Goal: Task Accomplishment & Management: Use online tool/utility

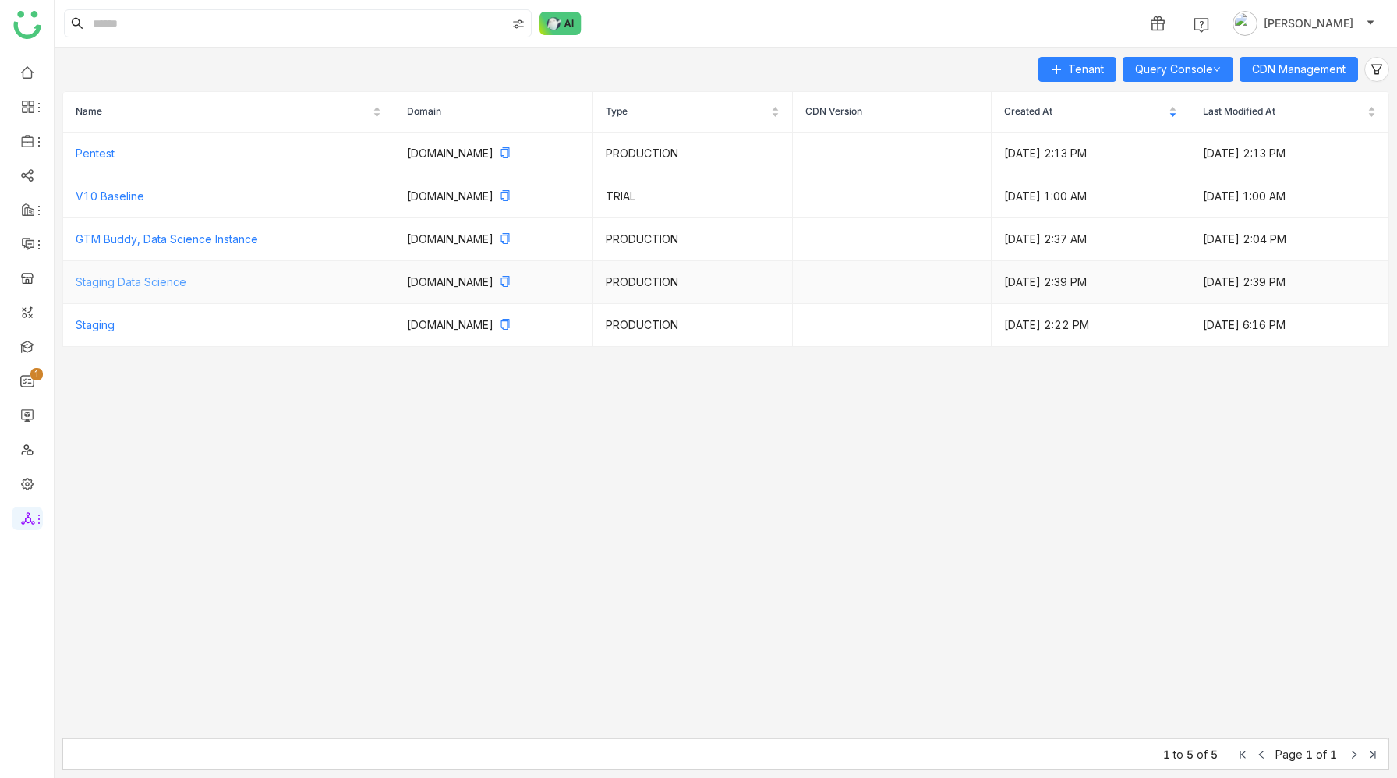
click at [95, 282] on link "Staging Data Science" at bounding box center [131, 281] width 111 height 13
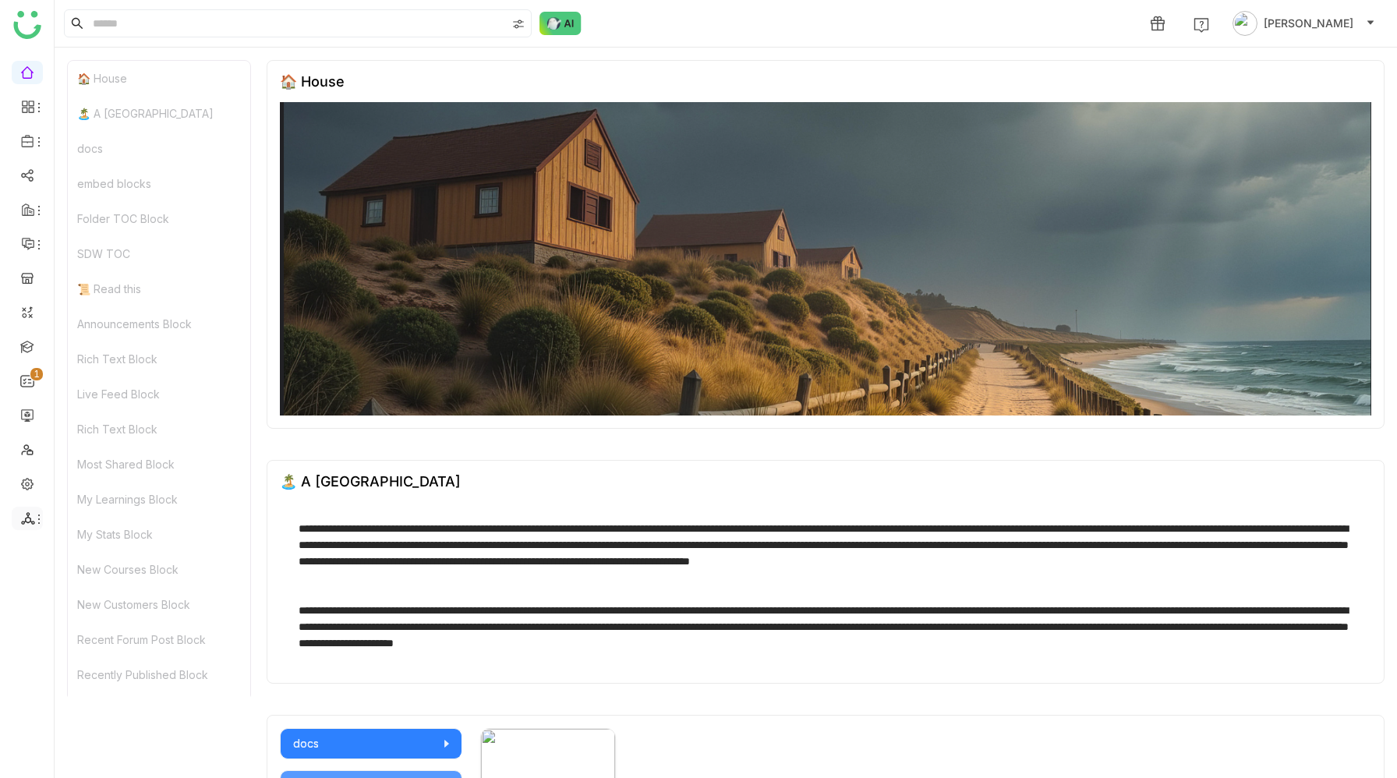
click at [29, 516] on icon at bounding box center [28, 518] width 14 height 14
click at [81, 585] on link "Database" at bounding box center [112, 581] width 108 height 11
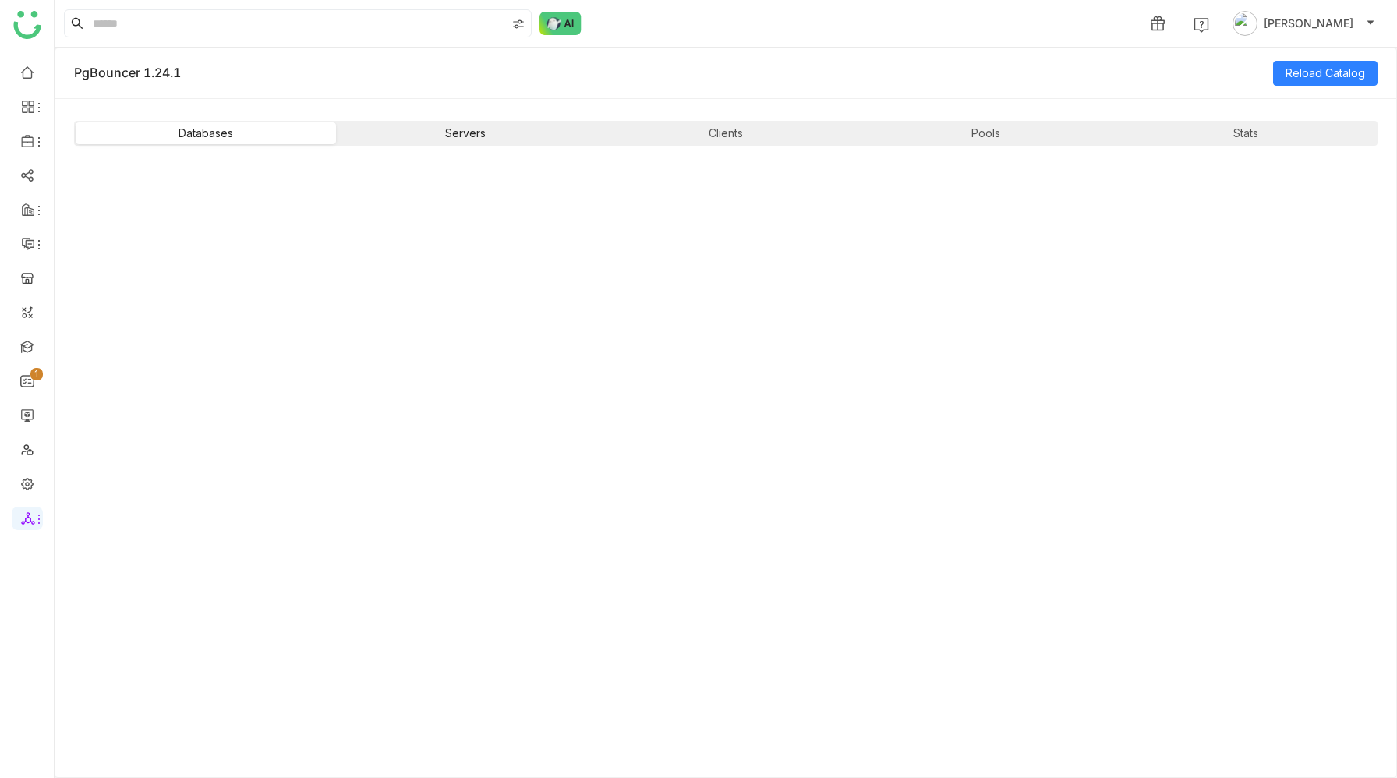
click at [515, 135] on div "Servers" at bounding box center [466, 133] width 260 height 22
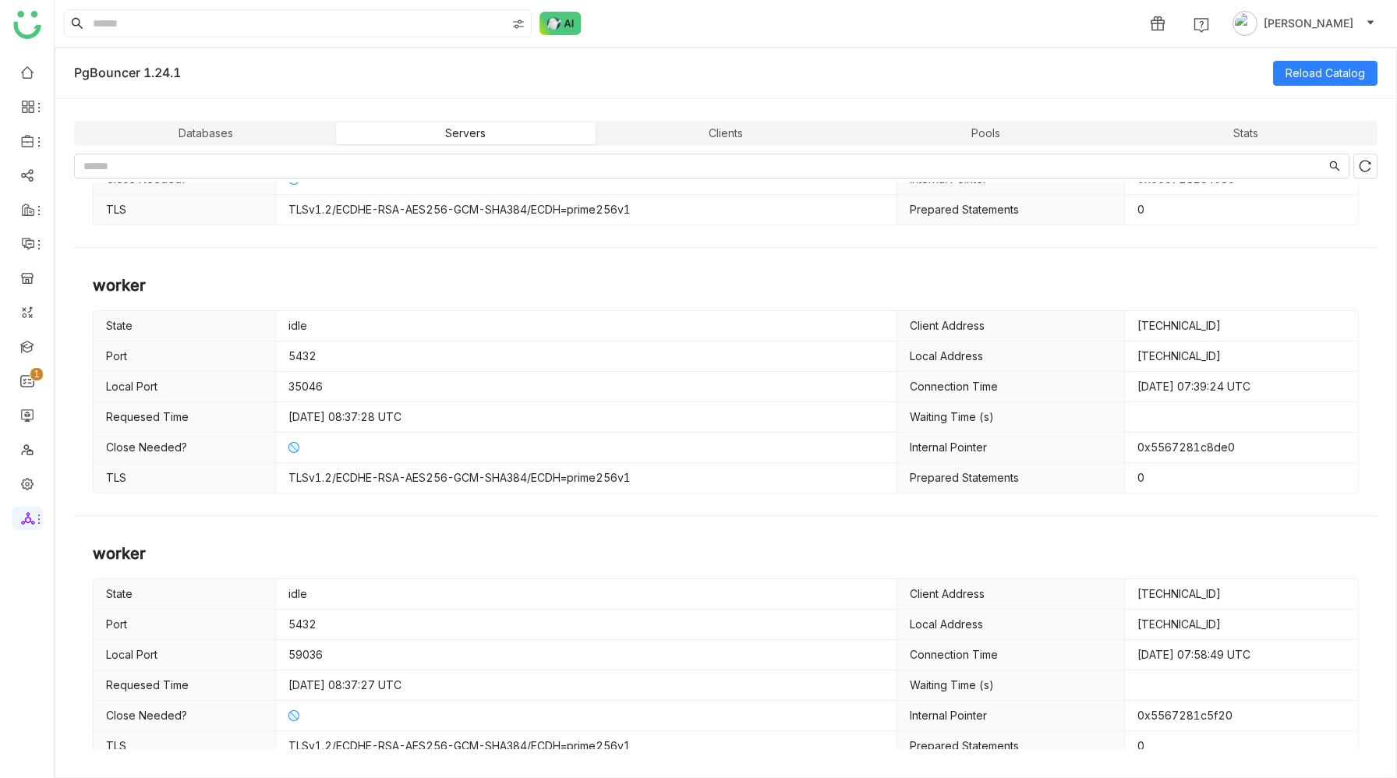
scroll to position [6137, 0]
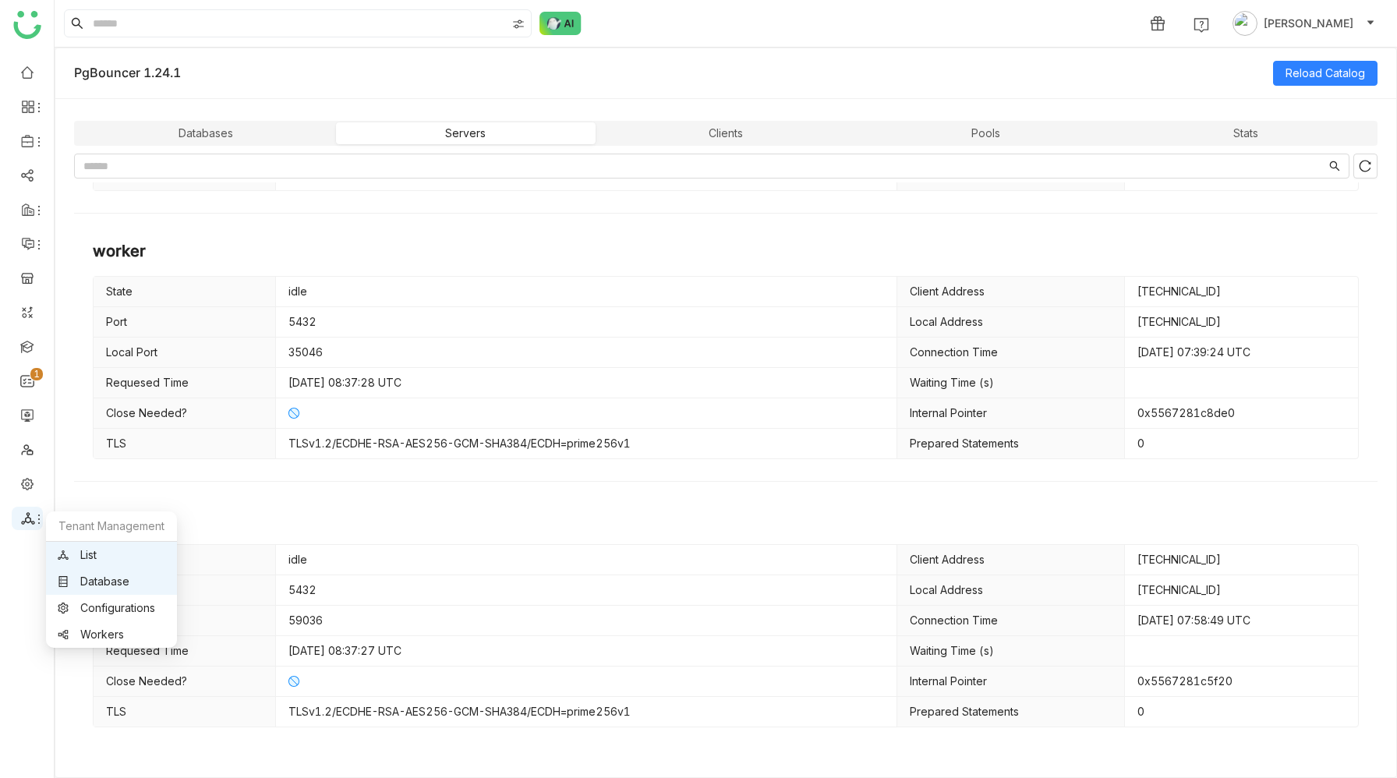
click at [25, 521] on icon at bounding box center [27, 518] width 13 height 12
click at [87, 552] on link "List" at bounding box center [112, 555] width 108 height 11
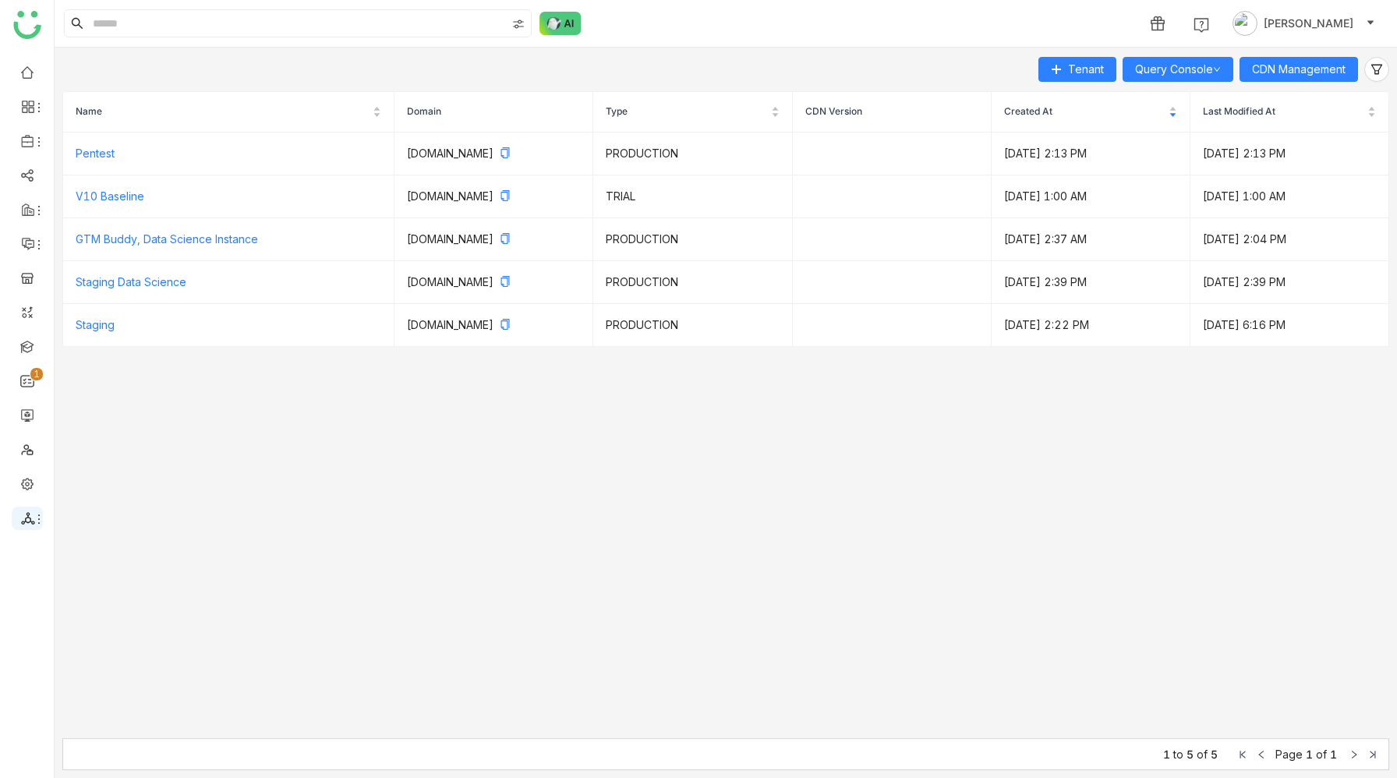
click at [29, 518] on icon at bounding box center [28, 518] width 14 height 14
click at [324, 557] on nz-table "Name Domain Type CDN Version Created At Last Modified At Pentest pentest.gtmdev…" at bounding box center [725, 414] width 1327 height 647
click at [80, 554] on link "List" at bounding box center [112, 555] width 108 height 11
click at [1187, 70] on link "Query Console" at bounding box center [1178, 68] width 86 height 13
click at [1105, 398] on nz-table "Name Domain Type CDN Version Created At Last Modified At Pentest pentest.gtmdev…" at bounding box center [725, 414] width 1327 height 647
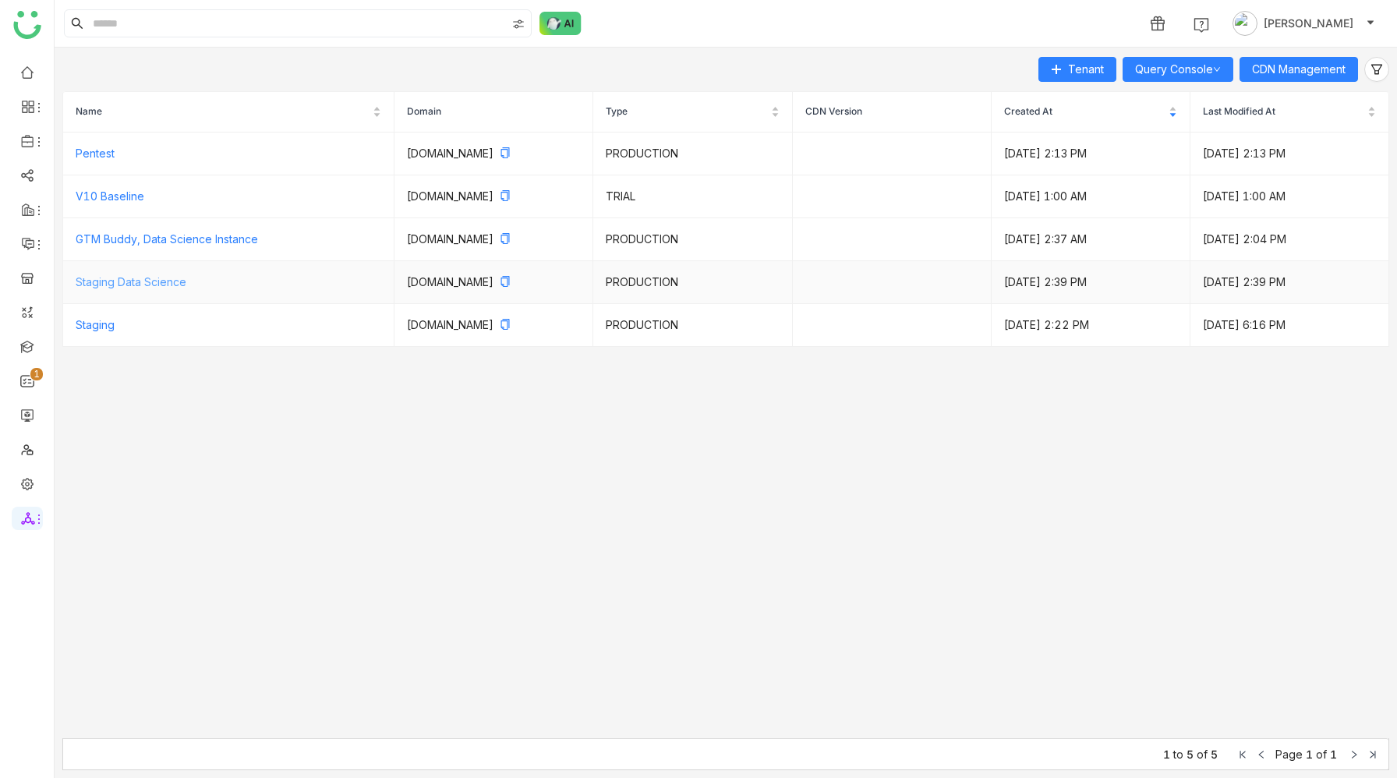
click at [143, 282] on link "Staging Data Science" at bounding box center [131, 281] width 111 height 13
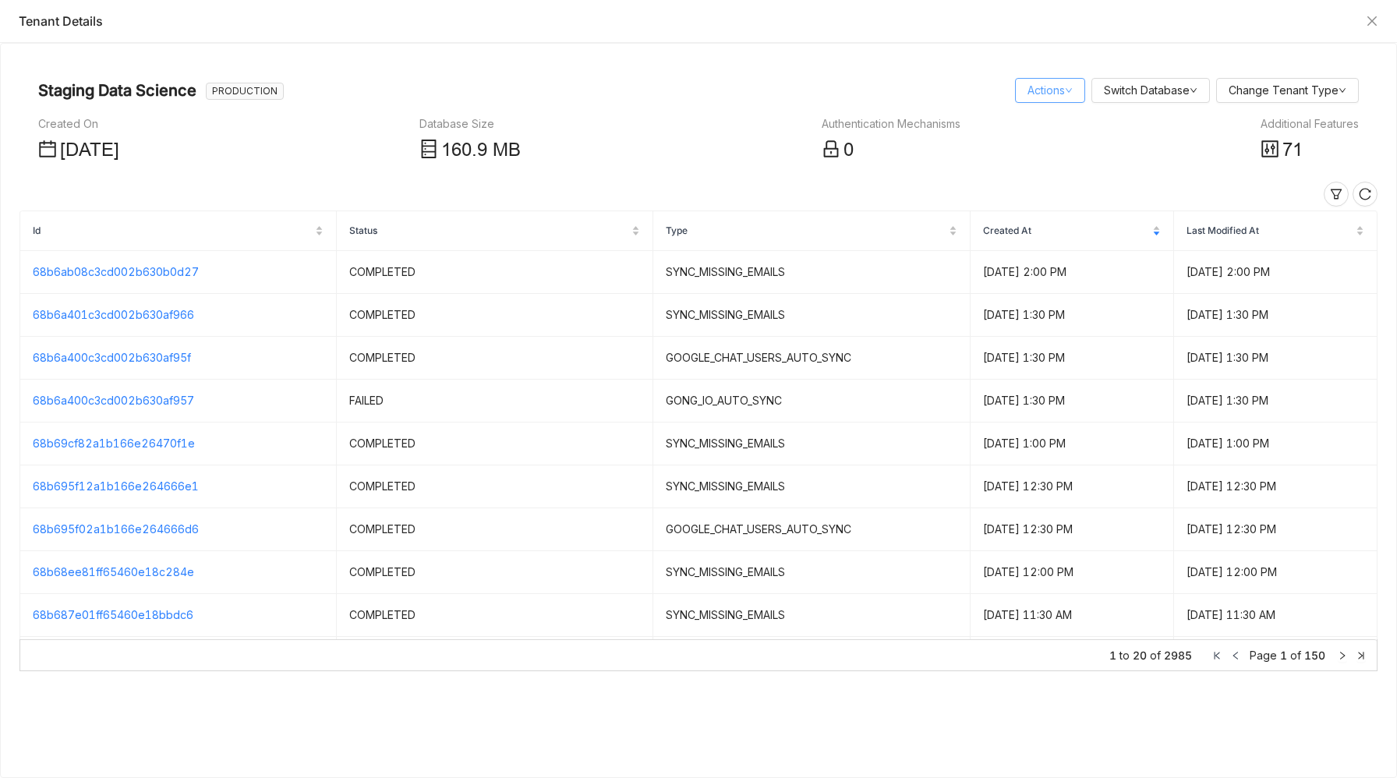
click at [1060, 89] on link "Actions" at bounding box center [1050, 89] width 45 height 13
click at [1074, 146] on link "Query Console" at bounding box center [1072, 146] width 89 height 13
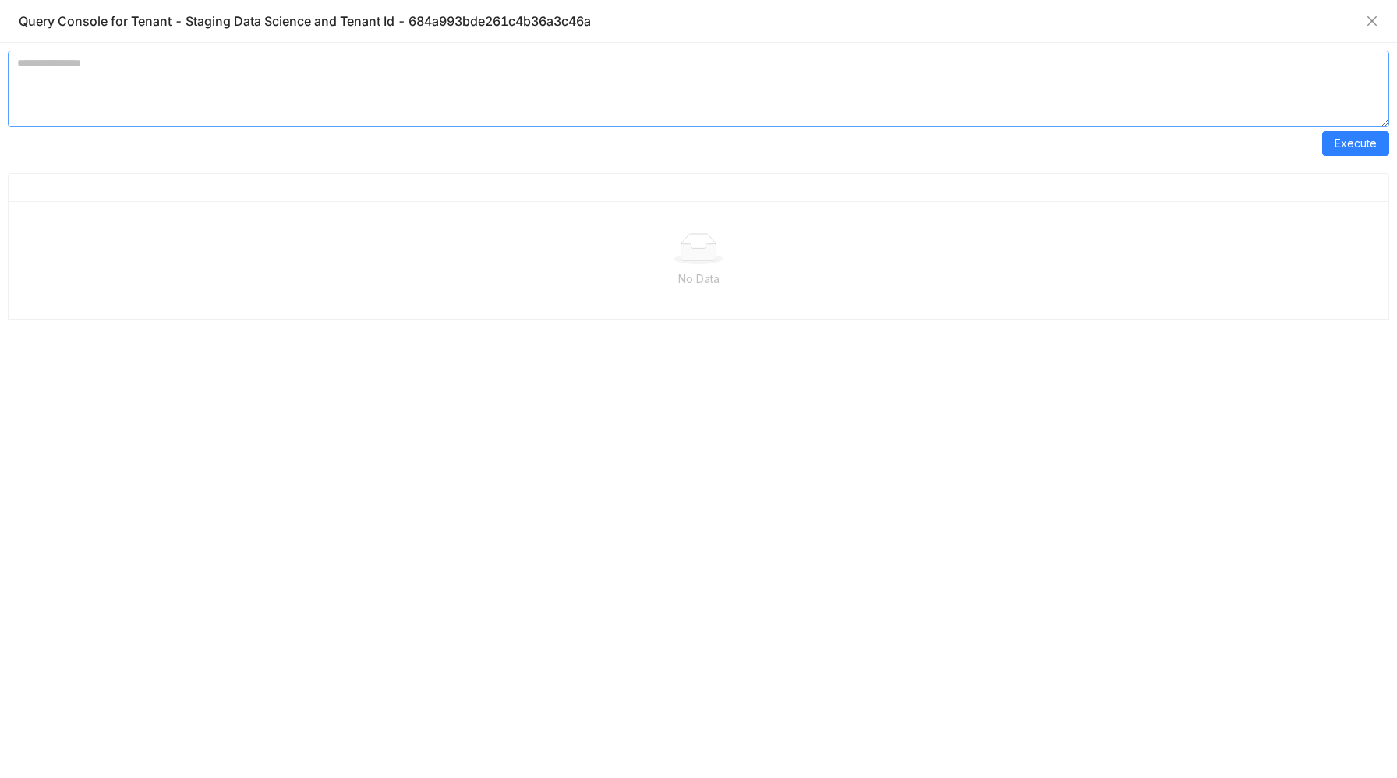
click at [563, 82] on textarea at bounding box center [698, 89] width 1381 height 76
click at [1359, 143] on span "Execute" at bounding box center [1356, 143] width 42 height 17
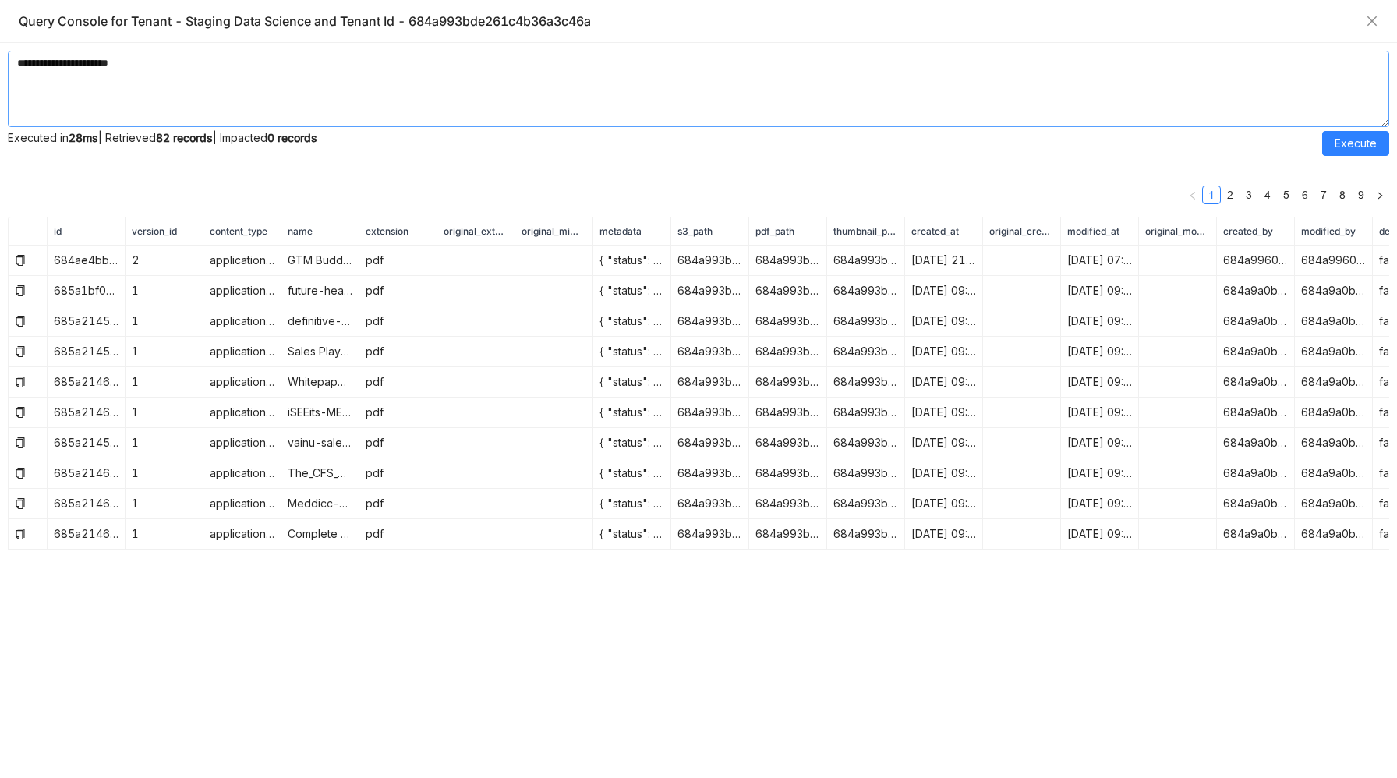
click at [57, 63] on textarea "**********" at bounding box center [698, 89] width 1381 height 76
type textarea "**********"
click at [1333, 148] on button "Execute" at bounding box center [1355, 143] width 67 height 25
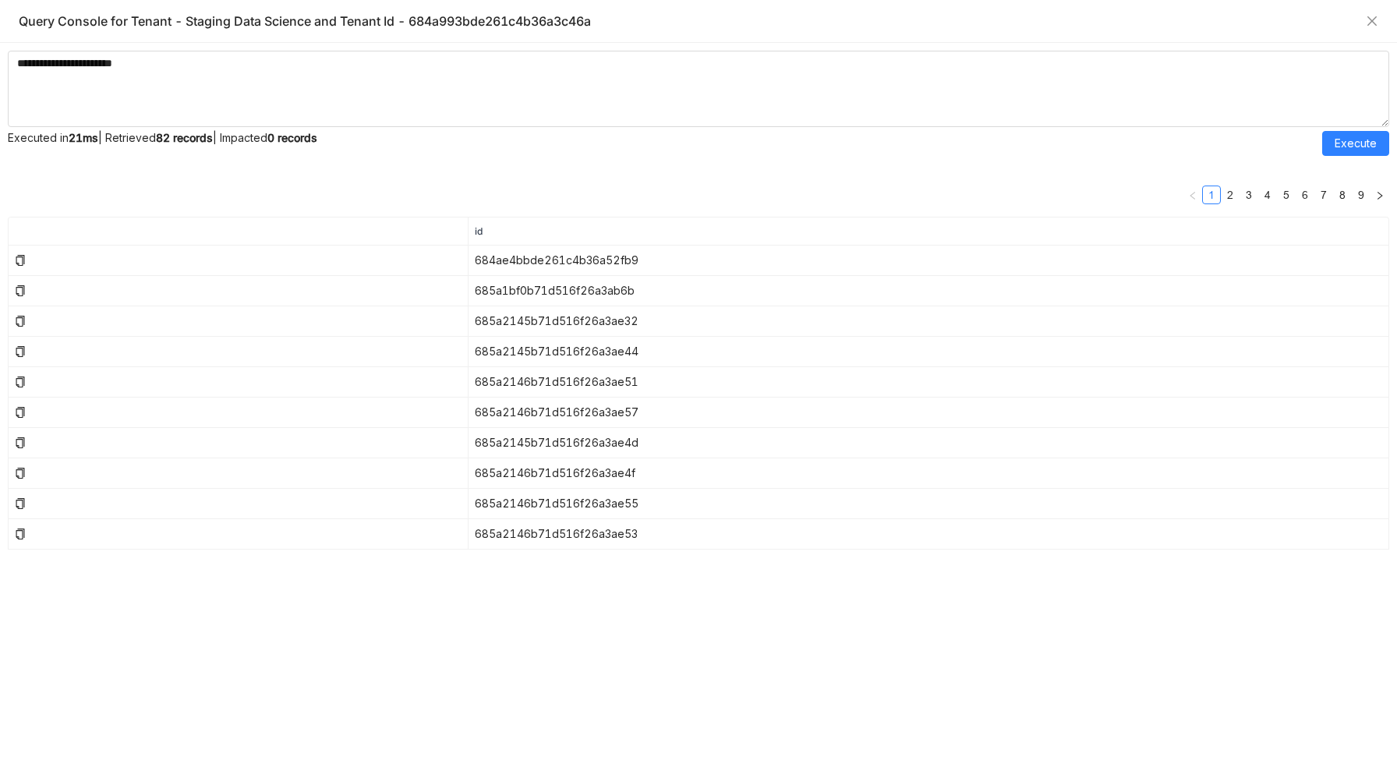
click at [614, 220] on th "id" at bounding box center [929, 232] width 921 height 28
drag, startPoint x: 582, startPoint y: 267, endPoint x: 596, endPoint y: 358, distance: 91.4
click at [596, 358] on tbody "684ae4bbde261c4b36a52fb9 685a1bf0b71d516f26a3ab6b 685a2145b71d516f26a3ae32 685a…" at bounding box center [699, 398] width 1381 height 304
click at [596, 358] on td "685a2145b71d516f26a3ae44" at bounding box center [929, 352] width 921 height 30
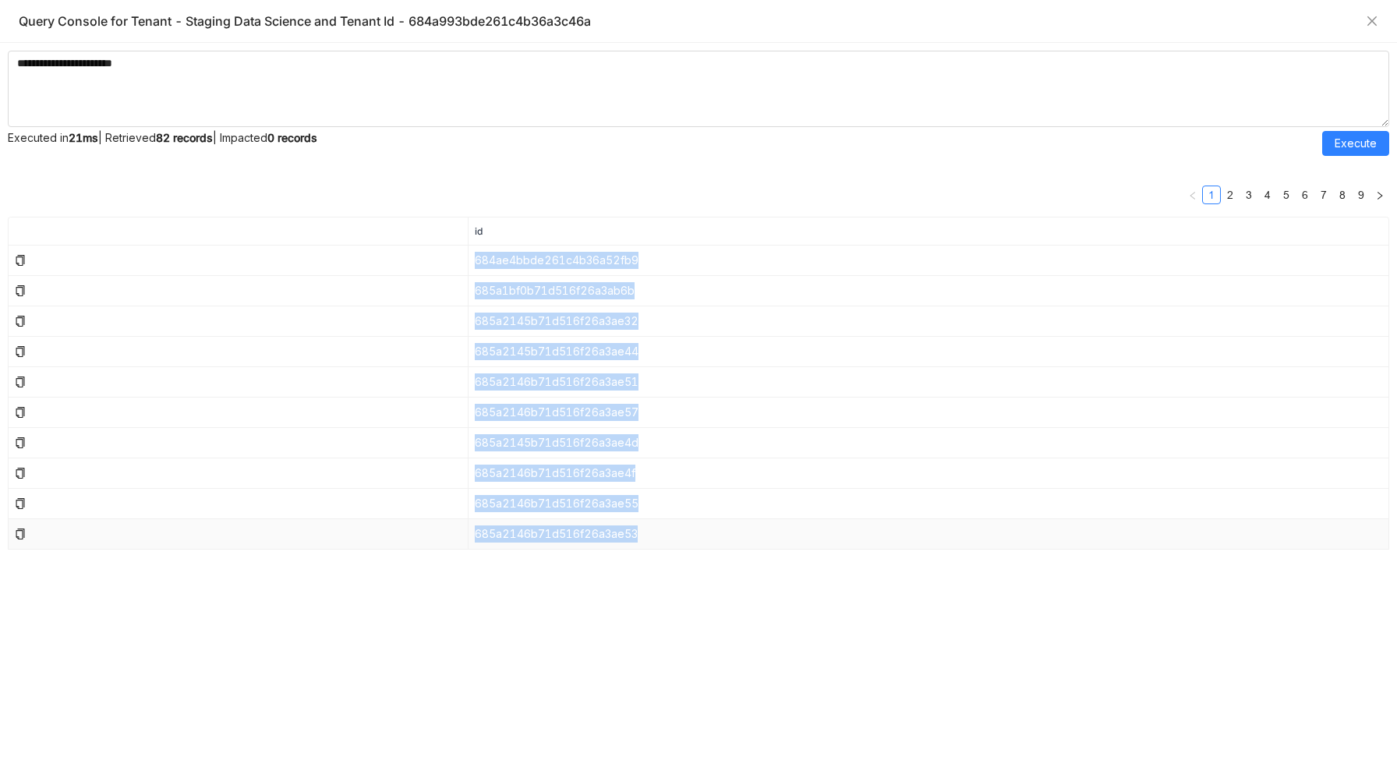
drag, startPoint x: 476, startPoint y: 258, endPoint x: 670, endPoint y: 532, distance: 336.1
click at [670, 532] on tbody "684ae4bbde261c4b36a52fb9 685a1bf0b71d516f26a3ab6b 685a2145b71d516f26a3ae32 685a…" at bounding box center [699, 398] width 1381 height 304
copy tbody "684ae4bbde261c4b36a52fb9 685a1bf0b71d516f26a3ab6b 685a2145b71d516f26a3ae32 685a…"
click at [1229, 191] on link "2" at bounding box center [1230, 194] width 17 height 17
drag, startPoint x: 476, startPoint y: 260, endPoint x: 656, endPoint y: 532, distance: 326.7
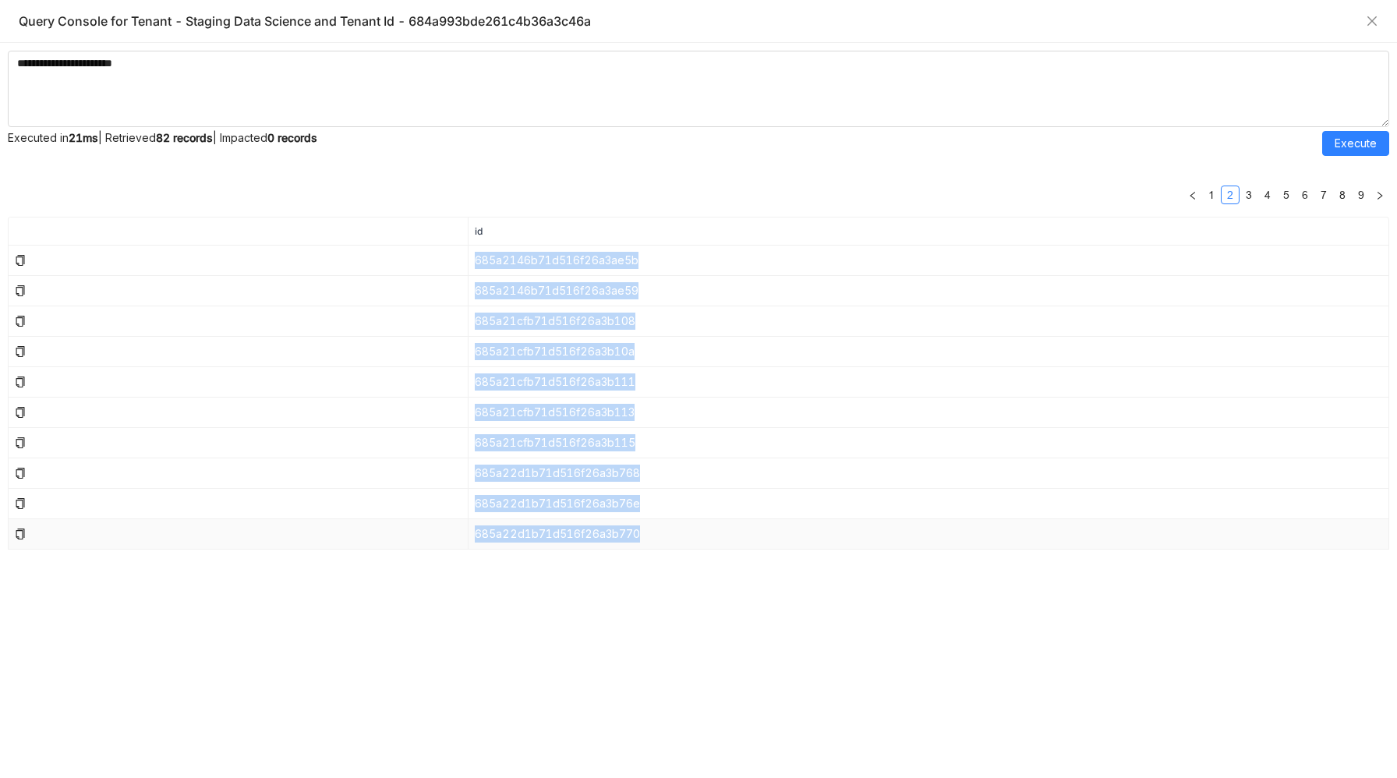
click at [656, 532] on tbody "685a2146b71d516f26a3ae5b 685a2146b71d516f26a3ae59 685a21cfb71d516f26a3b108 685a…" at bounding box center [699, 398] width 1381 height 304
copy tbody "685a2146b71d516f26a3ae5b 685a2146b71d516f26a3ae59 685a21cfb71d516f26a3b108 685a…"
click at [1251, 197] on link "3" at bounding box center [1248, 194] width 17 height 17
drag, startPoint x: 477, startPoint y: 259, endPoint x: 657, endPoint y: 537, distance: 331.5
click at [657, 537] on tbody "685a22d1b71d516f26a3b772 685a22d1b71d516f26a3b774 685a22d1b71d516f26a3b776 685a…" at bounding box center [699, 398] width 1381 height 304
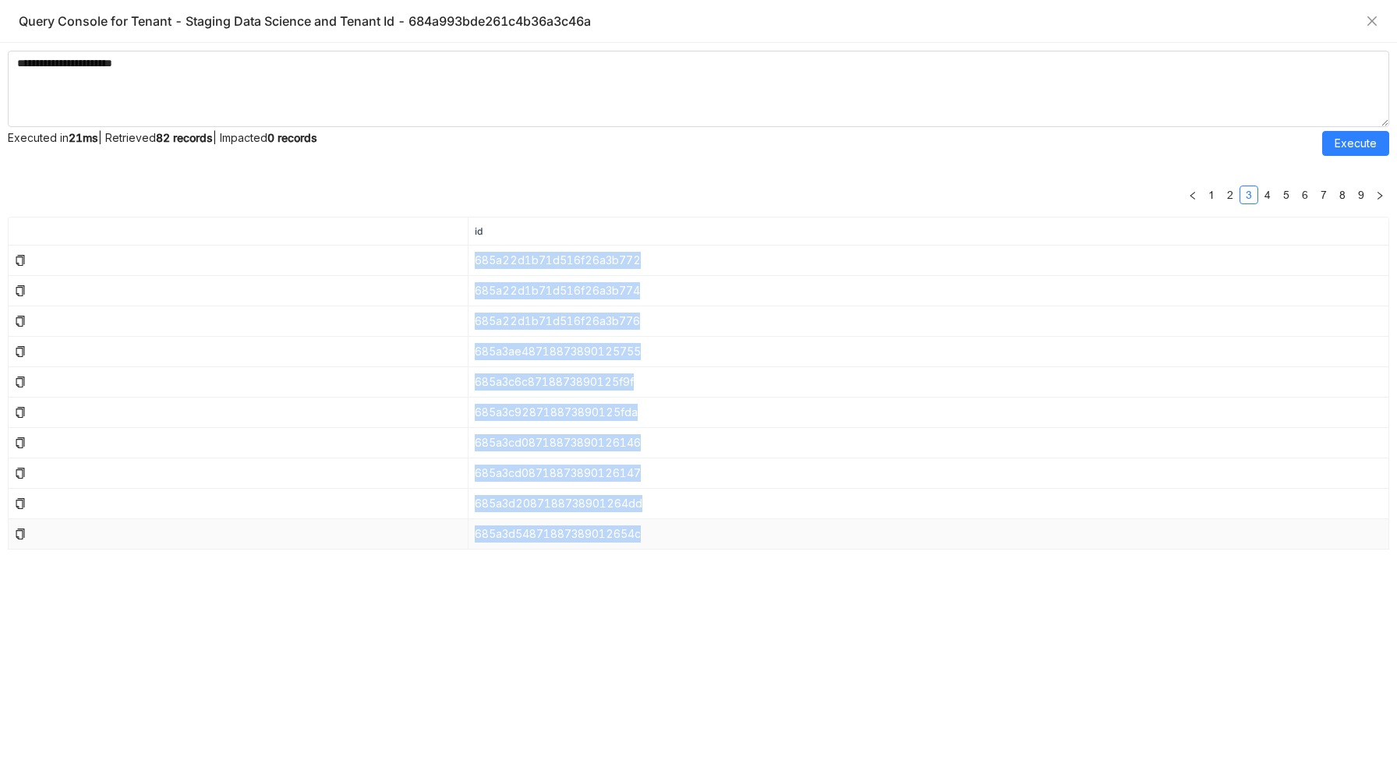
copy tbody "685a22d1b71d516f26a3b772 685a22d1b71d516f26a3b774 685a22d1b71d516f26a3b776 685a…"
click at [1271, 198] on link "4" at bounding box center [1267, 194] width 17 height 17
drag, startPoint x: 474, startPoint y: 262, endPoint x: 646, endPoint y: 537, distance: 324.7
click at [646, 537] on tbody "685a3da68718873890126805 685a3e1c8718873890126c9c 685a3e9e87188738901270ab 685a…" at bounding box center [699, 398] width 1381 height 304
copy tbody "685a3da68718873890126805 685a3e1c8718873890126c9c 685a3e9e87188738901270ab 685a…"
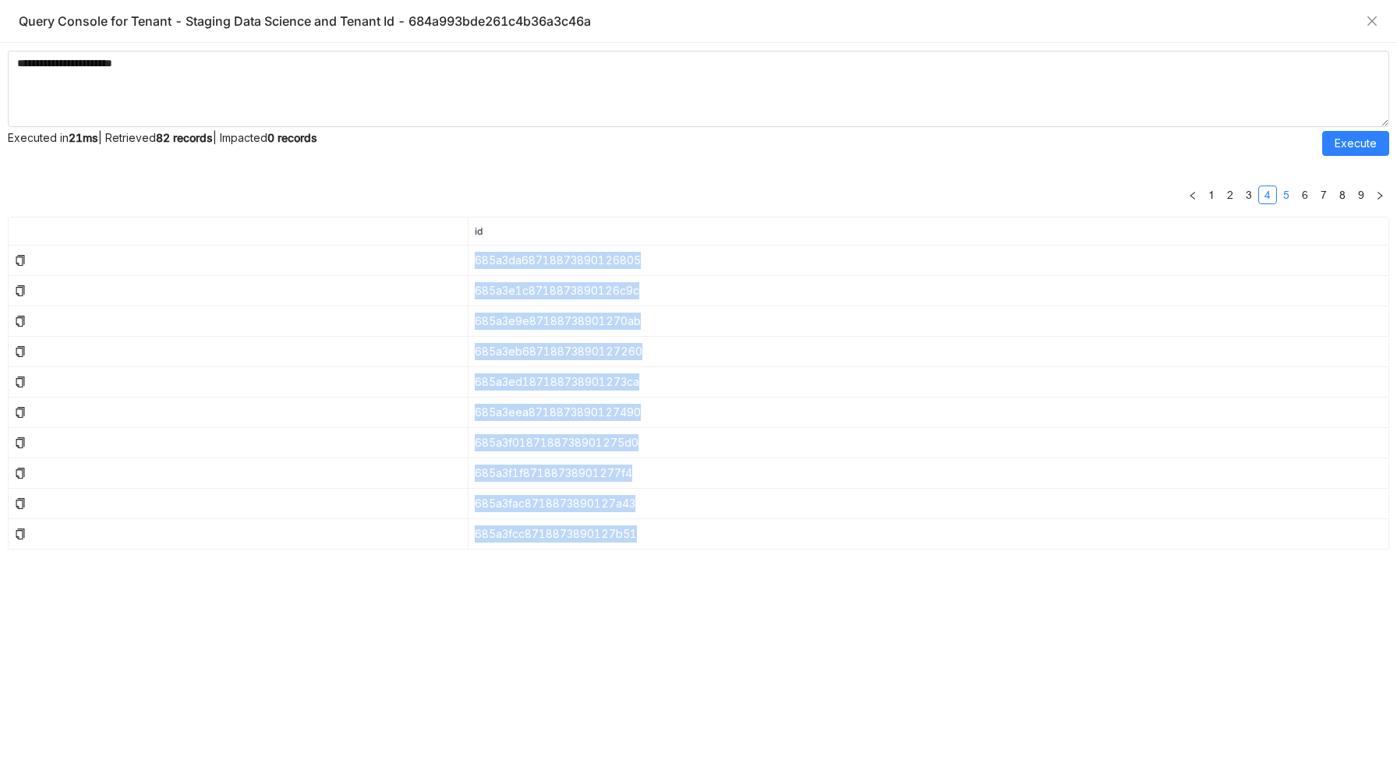
click at [1285, 190] on link "5" at bounding box center [1286, 194] width 17 height 17
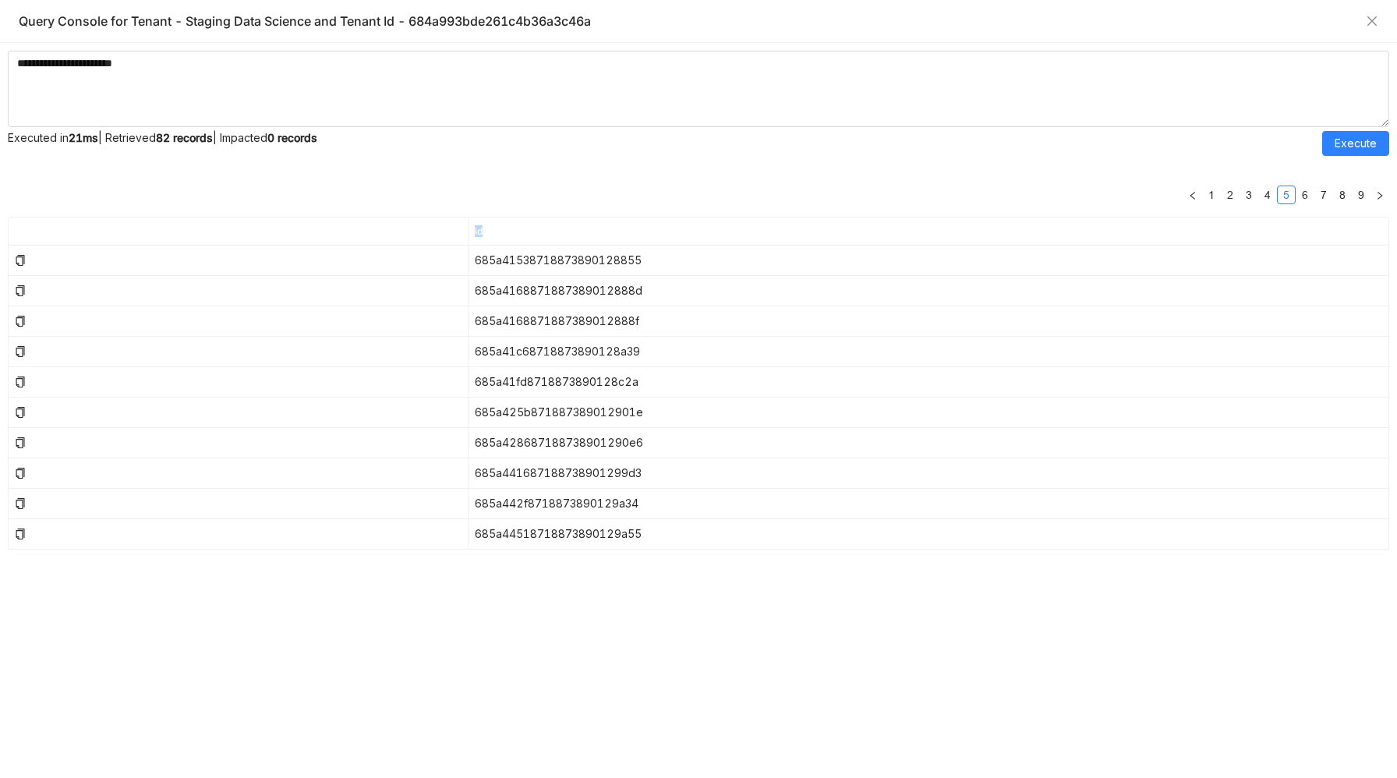
drag, startPoint x: 476, startPoint y: 260, endPoint x: 658, endPoint y: 550, distance: 343.3
click at [658, 550] on nz-table "1 2 3 4 5 6 7 8 9 id 685a41538718873890128855 685a4168871887389012888d 685a4168…" at bounding box center [698, 471] width 1381 height 597
click at [515, 242] on th "id" at bounding box center [929, 232] width 921 height 28
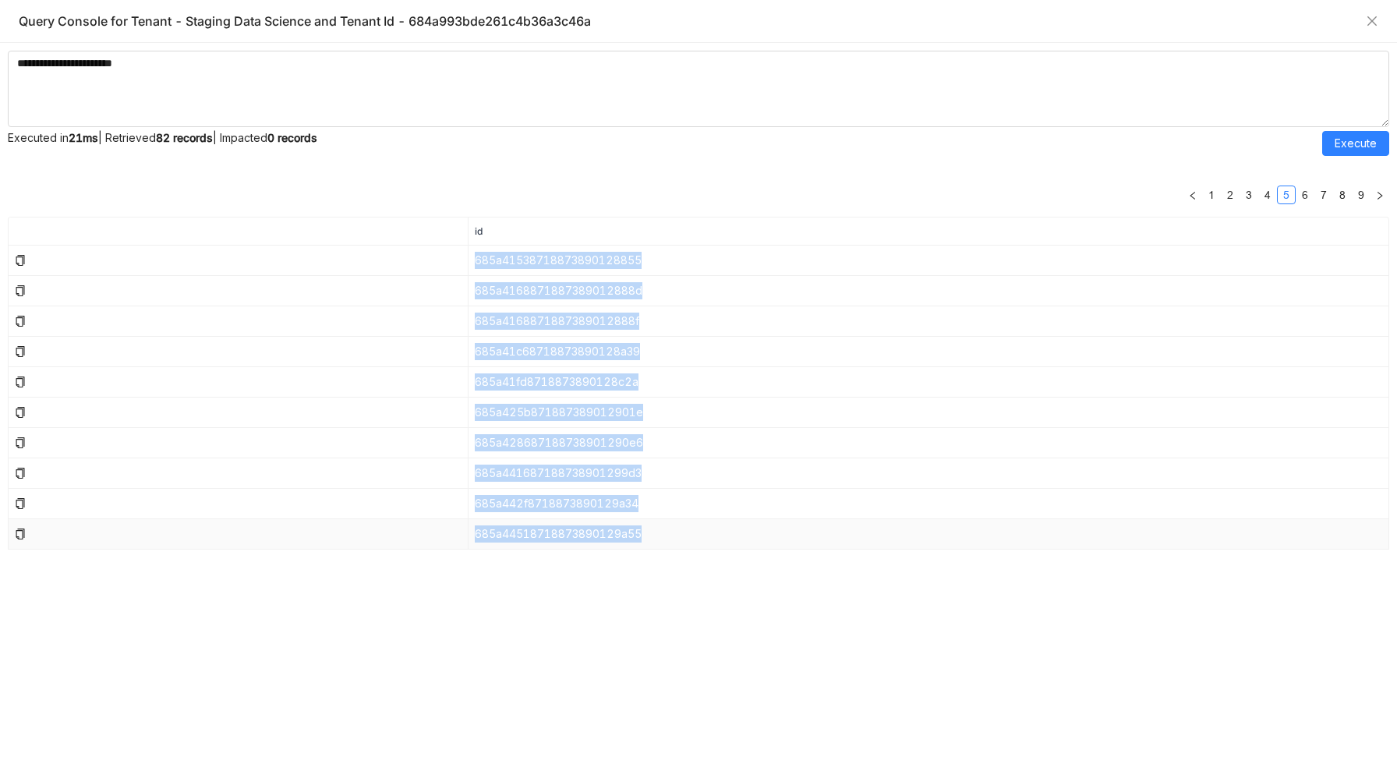
drag, startPoint x: 475, startPoint y: 259, endPoint x: 678, endPoint y: 542, distance: 348.6
click at [678, 542] on tbody "685a41538718873890128855 685a4168871887389012888d 685a4168871887389012888f 685a…" at bounding box center [699, 398] width 1381 height 304
copy tbody "685a41538718873890128855 685a4168871887389012888d 685a4168871887389012888f 685a…"
click at [1303, 190] on link "6" at bounding box center [1304, 194] width 17 height 17
drag, startPoint x: 474, startPoint y: 258, endPoint x: 644, endPoint y: 529, distance: 320.1
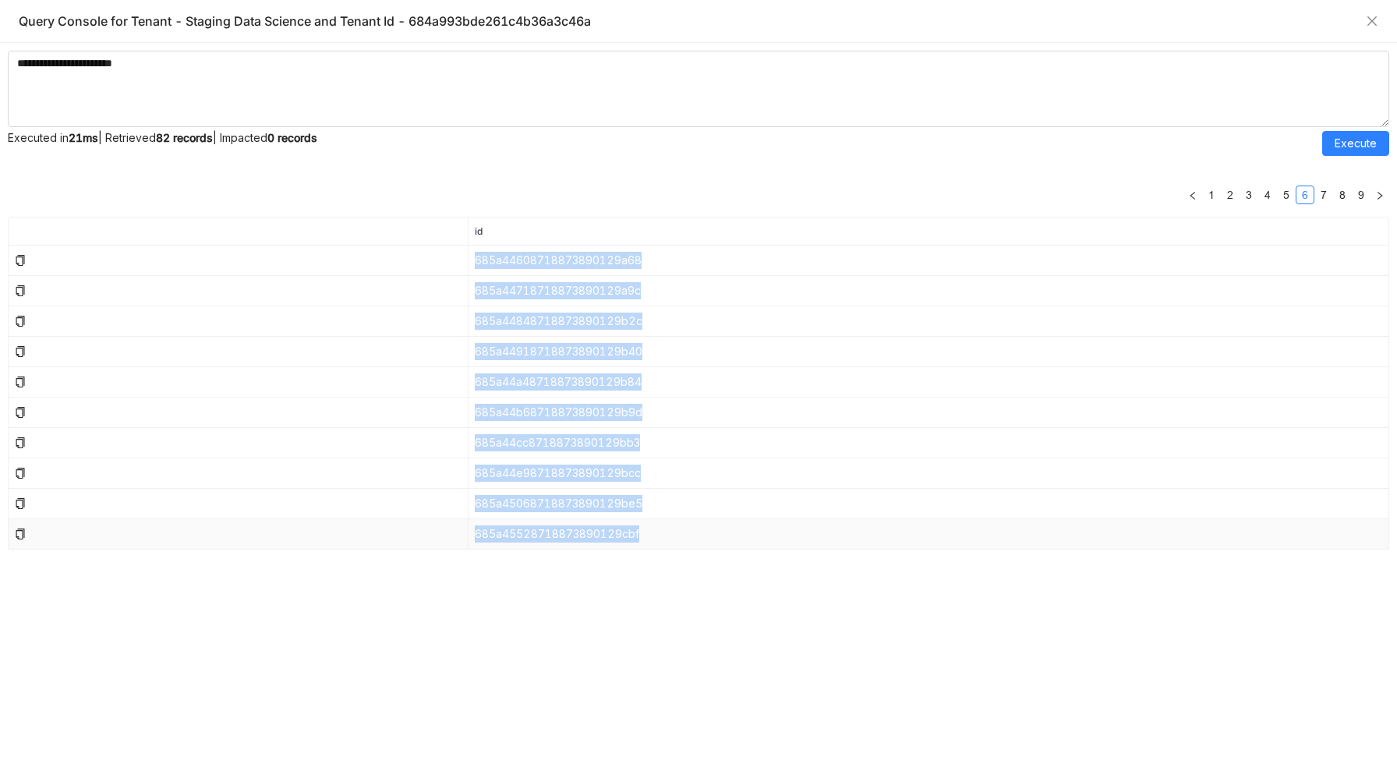
click at [644, 529] on tbody "685a44608718873890129a68 685a44718718873890129a9c 685a44848718873890129b2c 685a…" at bounding box center [699, 398] width 1381 height 304
copy tbody "685a44608718873890129a68 685a44718718873890129a9c 685a44848718873890129b2c 685a…"
click at [1321, 193] on link "7" at bounding box center [1323, 194] width 17 height 17
drag, startPoint x: 475, startPoint y: 262, endPoint x: 681, endPoint y: 545, distance: 349.9
click at [681, 545] on tbody "685a45658718873890129d46 685a45768718873890129dd7 685a45878718873890129e68 685a…" at bounding box center [699, 398] width 1381 height 304
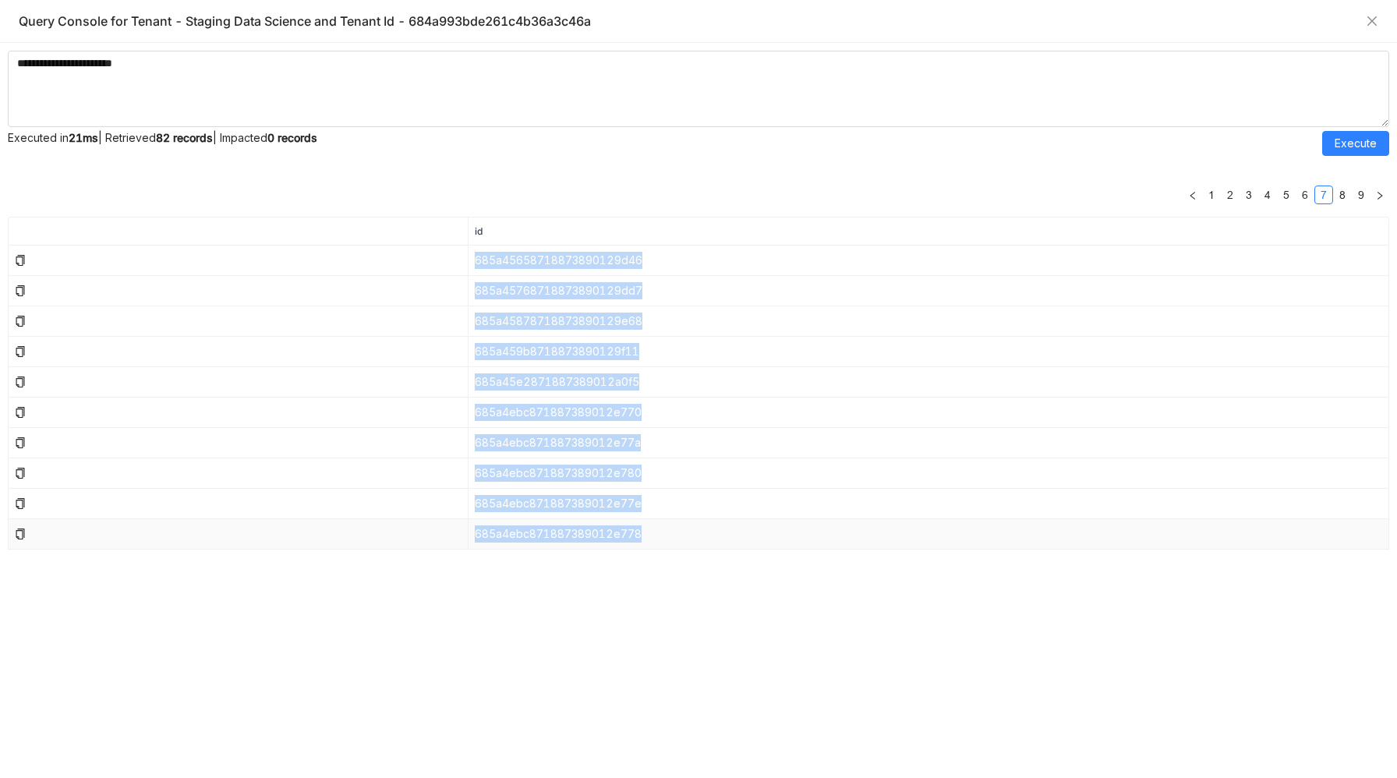
copy tbody "685a45658718873890129d46 685a45768718873890129dd7 685a45878718873890129e68 685a…"
click at [1339, 192] on link "8" at bounding box center [1342, 194] width 17 height 17
drag, startPoint x: 476, startPoint y: 262, endPoint x: 653, endPoint y: 535, distance: 325.2
click at [653, 535] on tbody "685a4ebc871887389012e77c 685a4ebc871887389012e782 685a4ebc871887389012e784 685d…" at bounding box center [699, 398] width 1381 height 304
copy tbody "685a4ebc871887389012e77c 685a4ebc871887389012e782 685a4ebc871887389012e784 685d…"
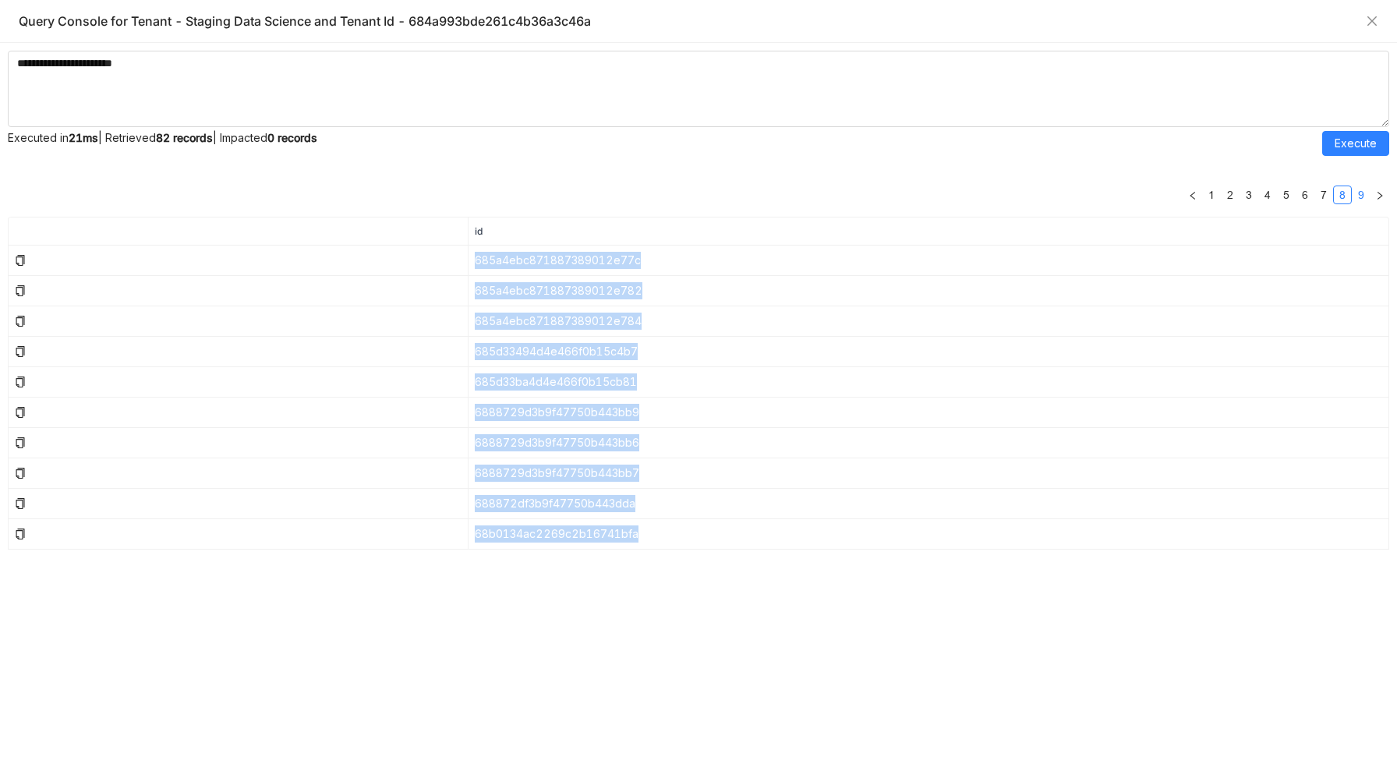
click at [1357, 196] on link "9" at bounding box center [1361, 194] width 17 height 17
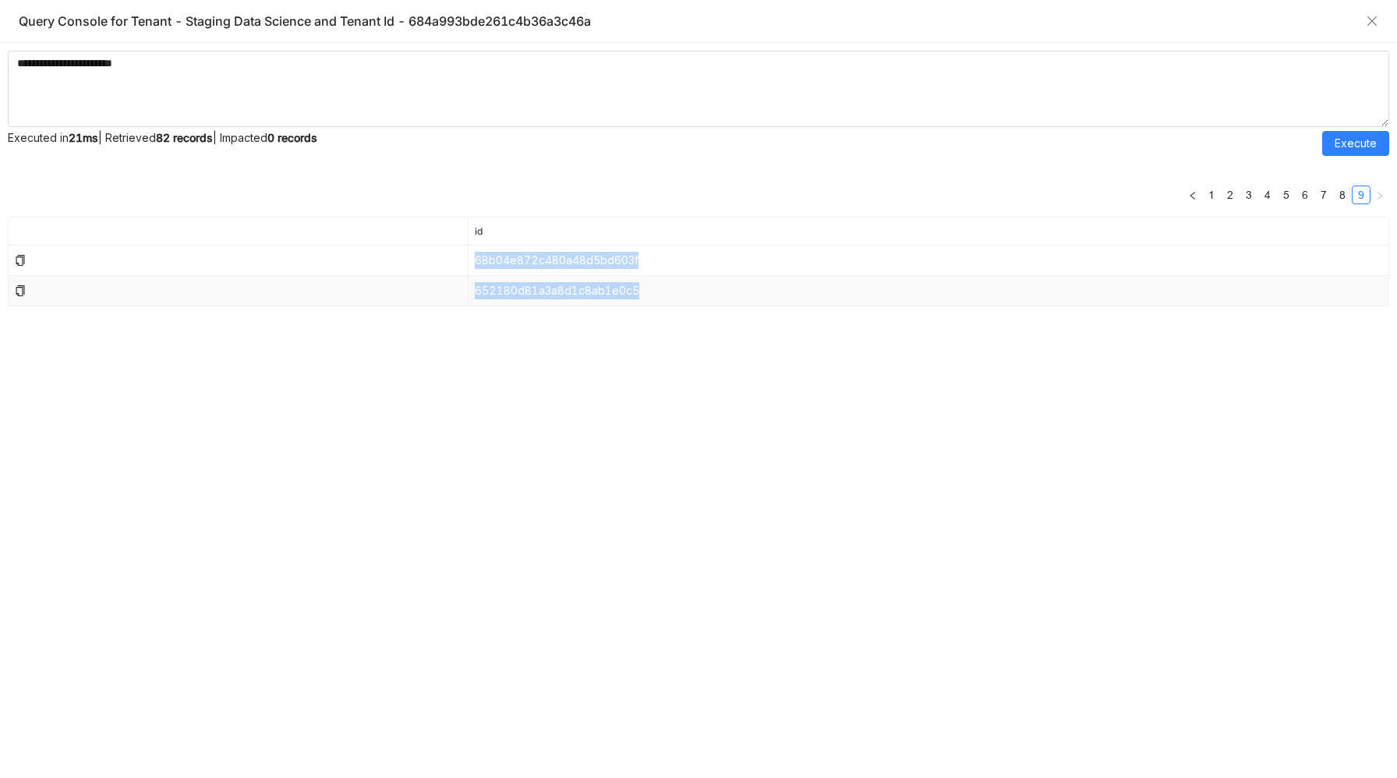
drag, startPoint x: 475, startPoint y: 260, endPoint x: 648, endPoint y: 295, distance: 176.6
click at [648, 295] on tbody "68b04e872c480a48d5bd603f 652180d81a3a8d1c8ab1e0c5" at bounding box center [699, 276] width 1381 height 61
copy tbody "68b04e872c480a48d5bd603f 652180d81a3a8d1c8ab1e0c5"
click at [1212, 196] on link "1" at bounding box center [1211, 194] width 17 height 17
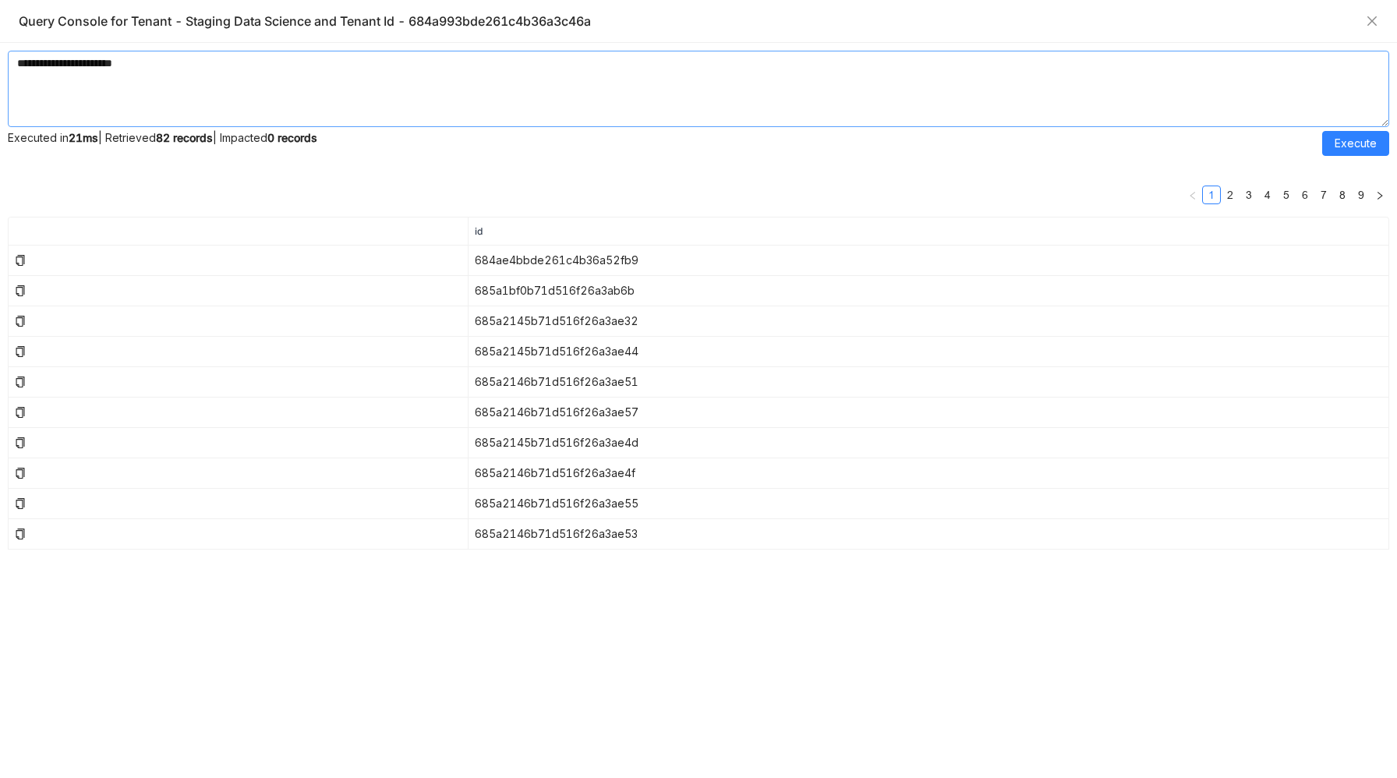
click at [157, 56] on textarea "**********" at bounding box center [698, 89] width 1381 height 76
click at [1355, 147] on span "Execute" at bounding box center [1356, 143] width 42 height 17
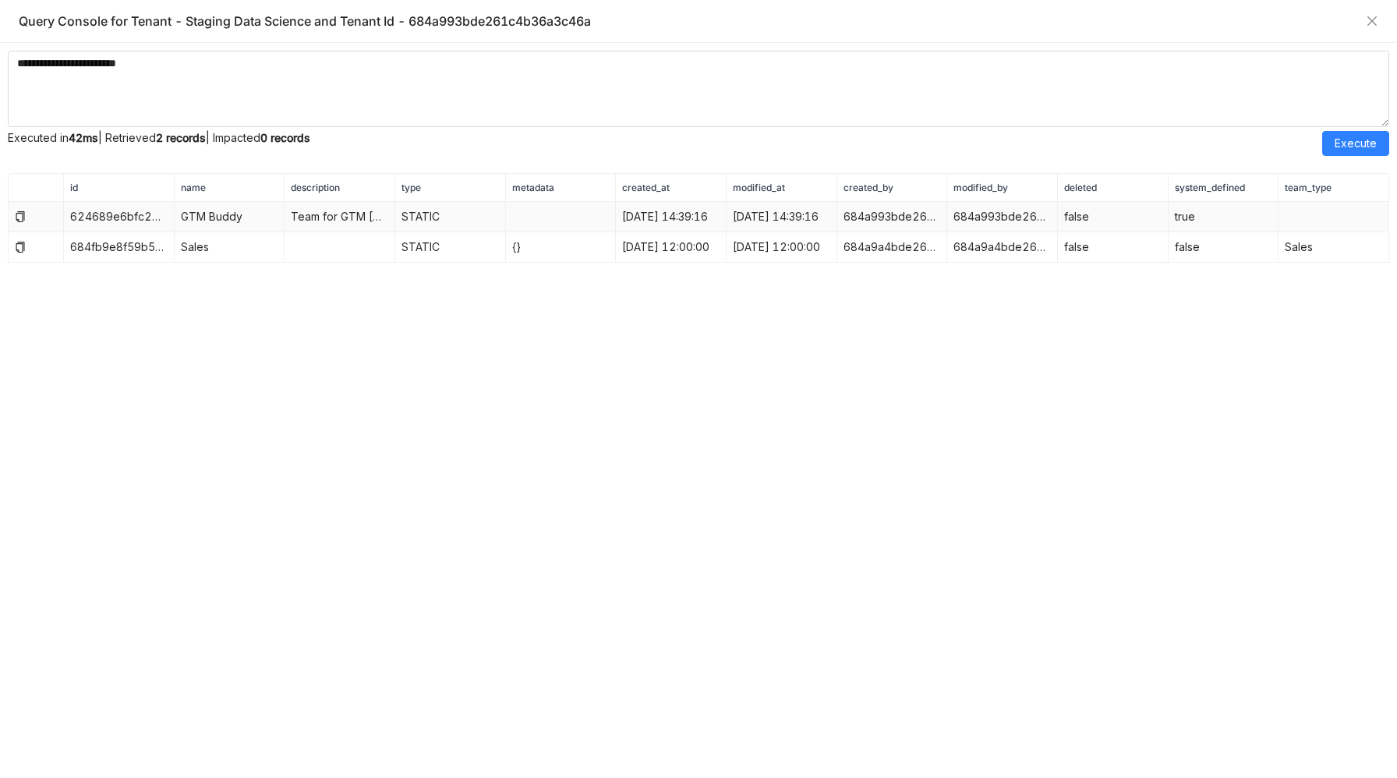
click at [20, 217] on icon at bounding box center [20, 216] width 11 height 11
click at [141, 218] on td "624689e6bfc2444622e50158" at bounding box center [119, 217] width 111 height 30
click at [59, 63] on textarea "**********" at bounding box center [698, 89] width 1381 height 76
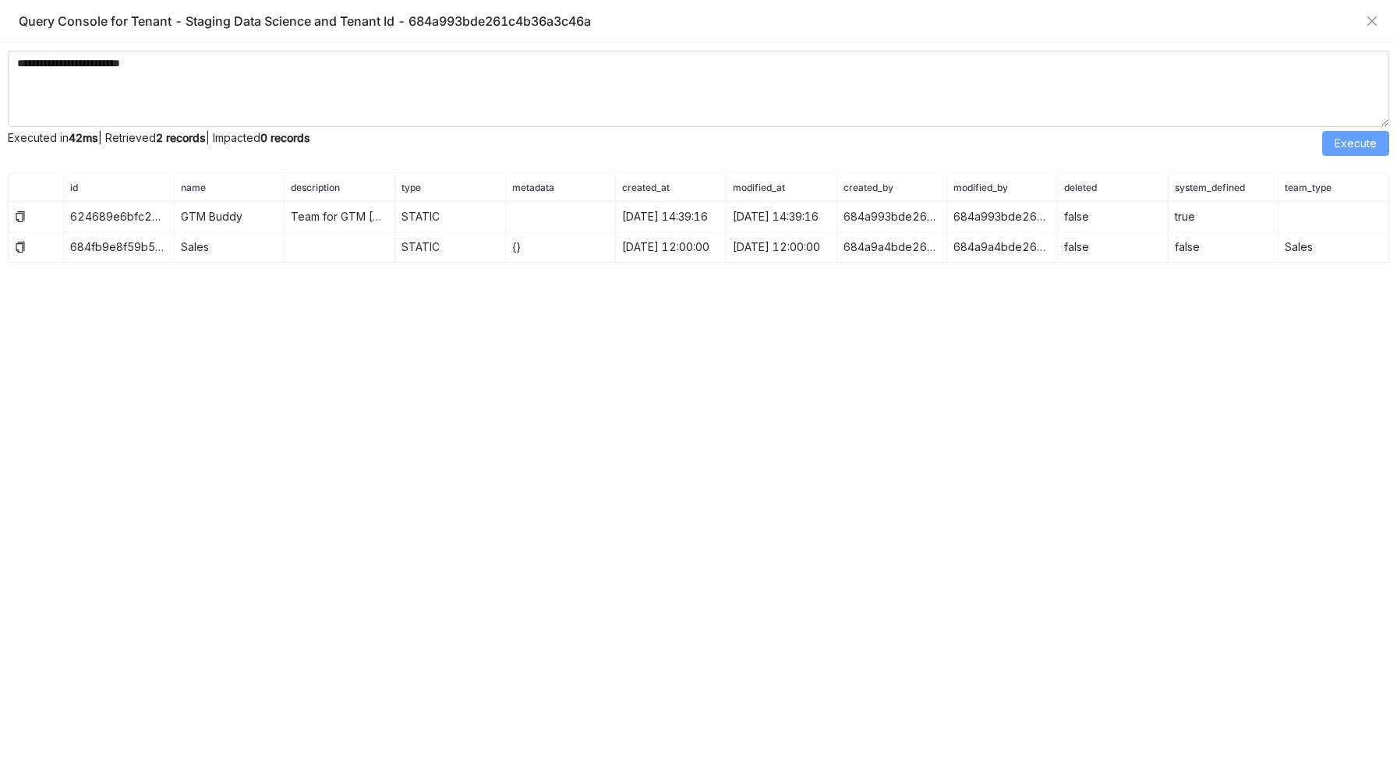
click at [1331, 137] on button "Execute" at bounding box center [1355, 143] width 67 height 25
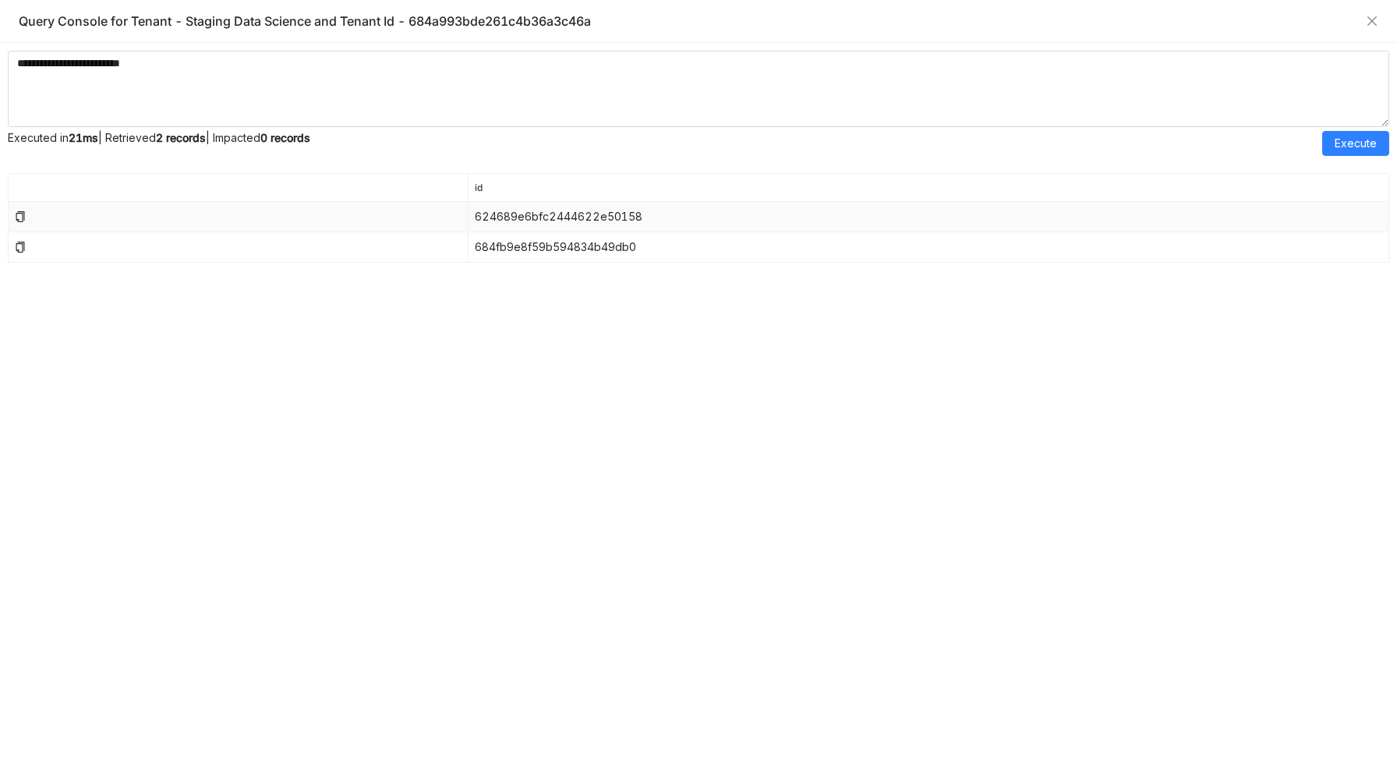
click at [572, 218] on td "624689e6bfc2444622e50158" at bounding box center [929, 217] width 921 height 30
copy td "624689e6bfc2444622e50158"
click at [570, 248] on td "684fb9e8f59b594834b49db0" at bounding box center [929, 247] width 921 height 30
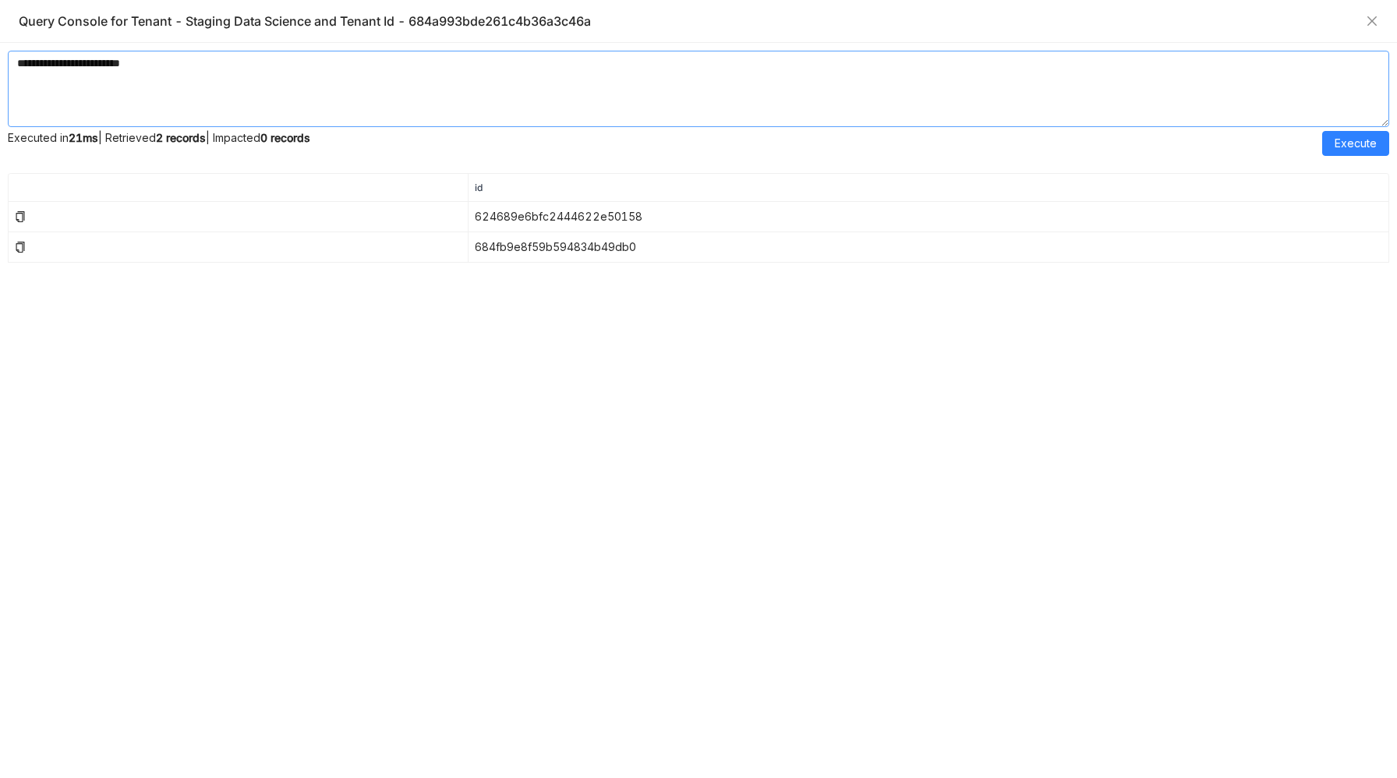
click at [391, 78] on textarea "**********" at bounding box center [698, 89] width 1381 height 76
click at [1327, 143] on button "Execute" at bounding box center [1355, 143] width 67 height 25
click at [607, 281] on td "68b6b59dbded506038f50b0c" at bounding box center [929, 278] width 921 height 30
click at [566, 365] on nz-table "id 624689e6bfc2444622e50158 684fb9e8f59b594834b49db0 68b6b59dbded506038f50b0c" at bounding box center [698, 471] width 1381 height 597
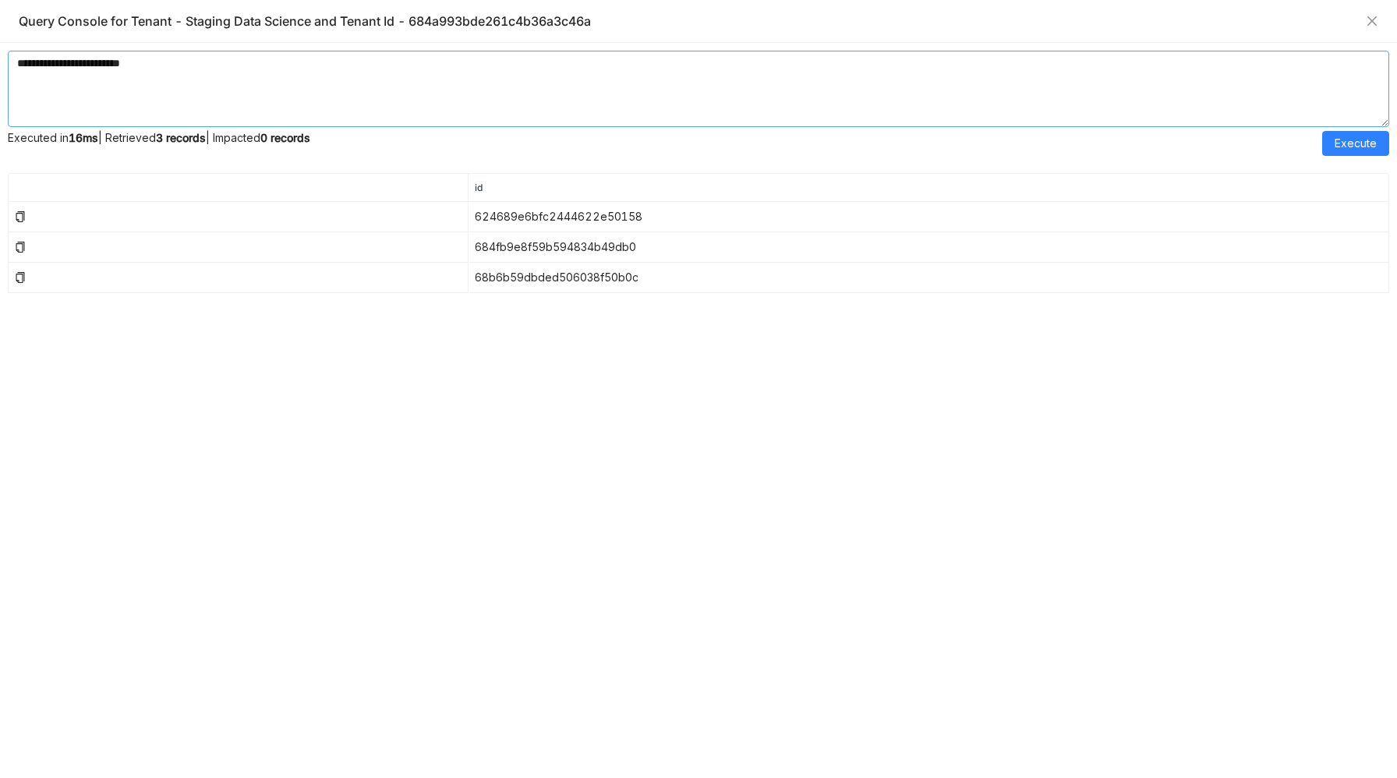
click at [59, 65] on textarea "**********" at bounding box center [698, 89] width 1381 height 76
click at [1339, 136] on span "Execute" at bounding box center [1356, 143] width 42 height 17
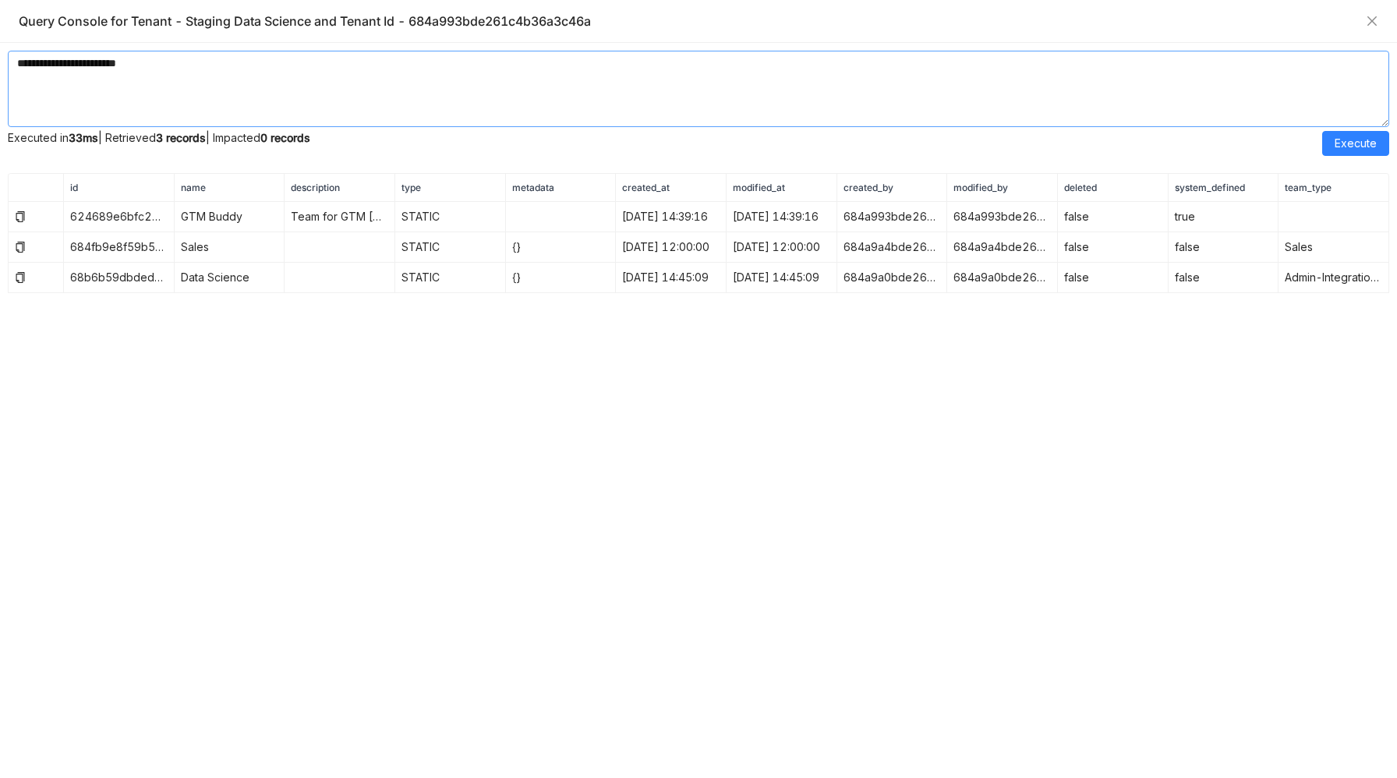
click at [55, 64] on textarea "**********" at bounding box center [698, 89] width 1381 height 76
type textarea "**********"
click at [1353, 151] on span "Execute" at bounding box center [1356, 143] width 42 height 17
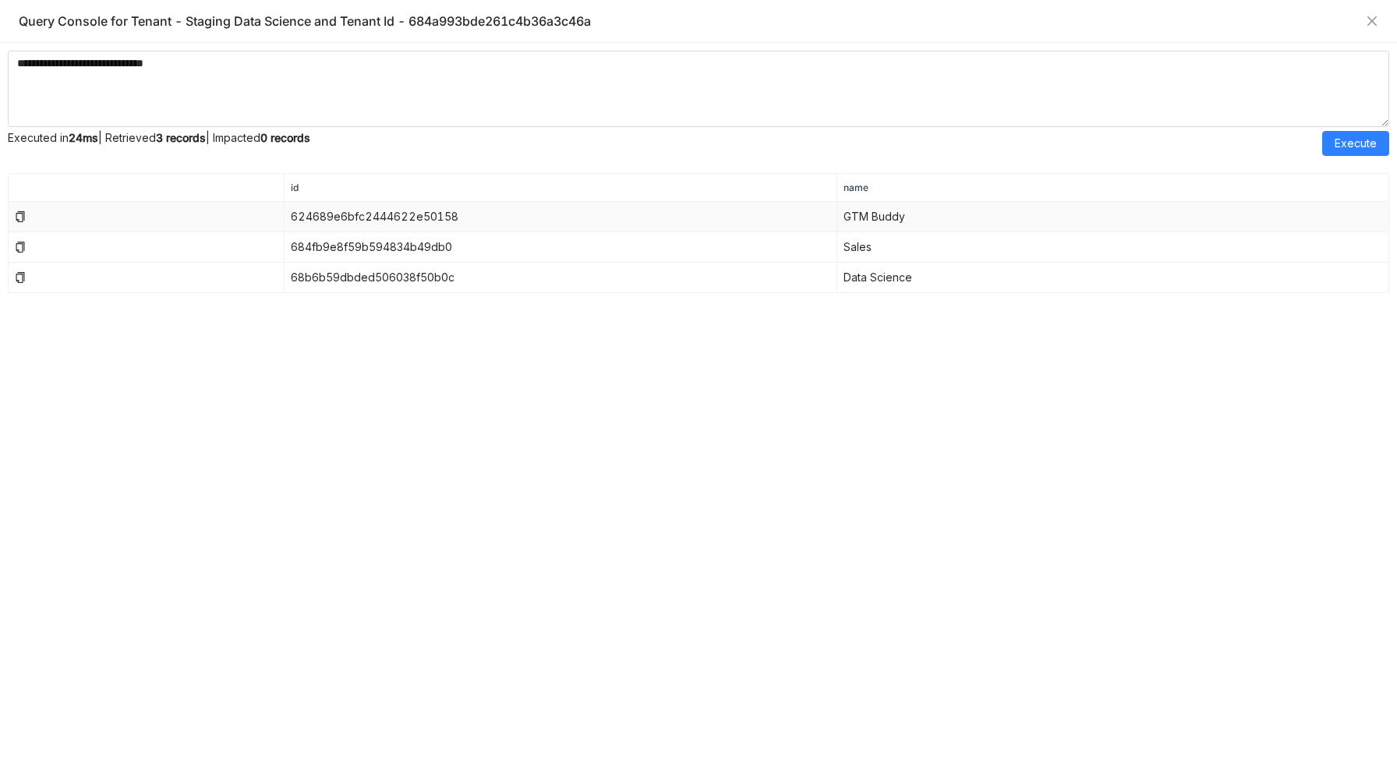
click at [875, 219] on td "GTM Buddy" at bounding box center [1113, 217] width 552 height 30
drag, startPoint x: 845, startPoint y: 221, endPoint x: 905, endPoint y: 218, distance: 60.1
click at [905, 218] on td "GTM Buddy" at bounding box center [1113, 217] width 552 height 30
click at [420, 218] on td "624689e6bfc2444622e50158" at bounding box center [561, 217] width 552 height 30
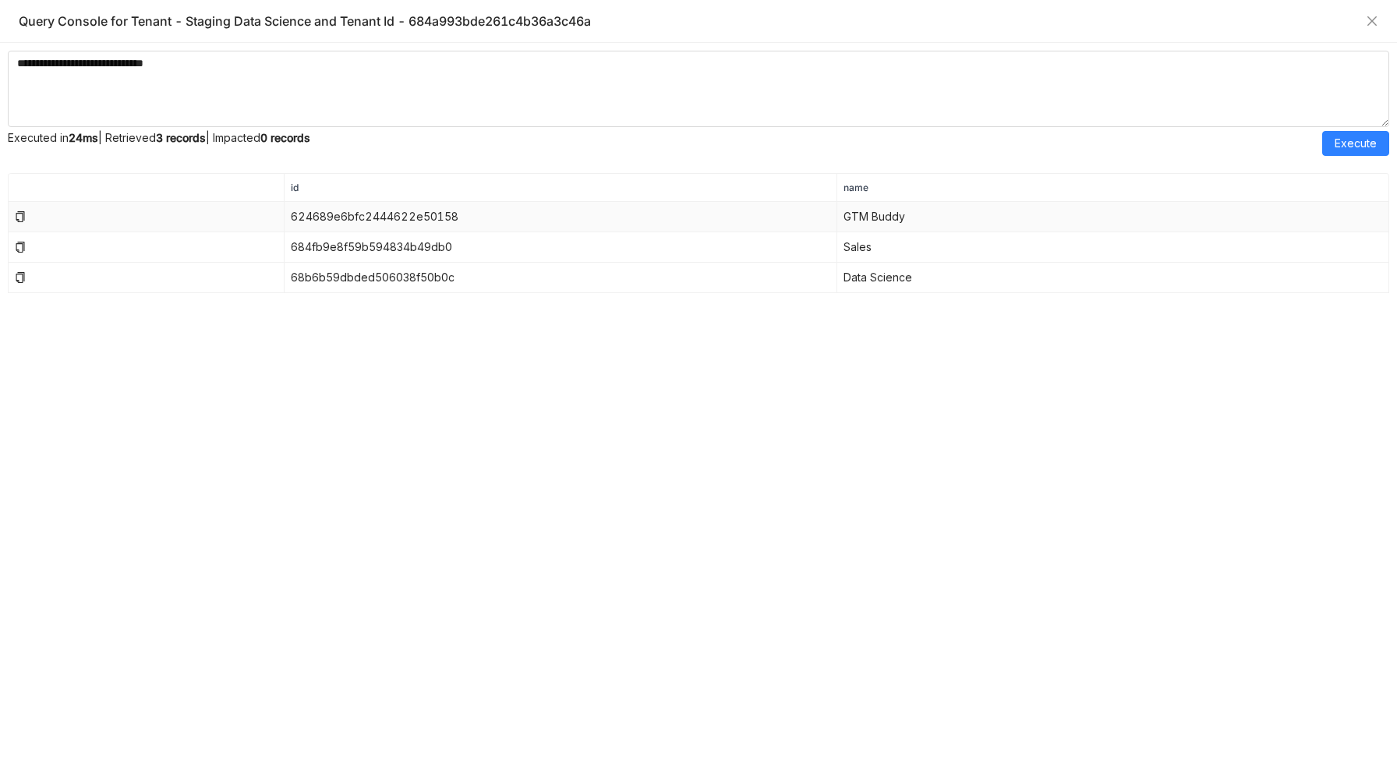
click at [19, 219] on icon at bounding box center [20, 216] width 9 height 11
click at [11, 242] on td at bounding box center [147, 247] width 276 height 30
click at [19, 246] on icon at bounding box center [20, 247] width 11 height 11
click at [19, 274] on icon at bounding box center [20, 277] width 11 height 11
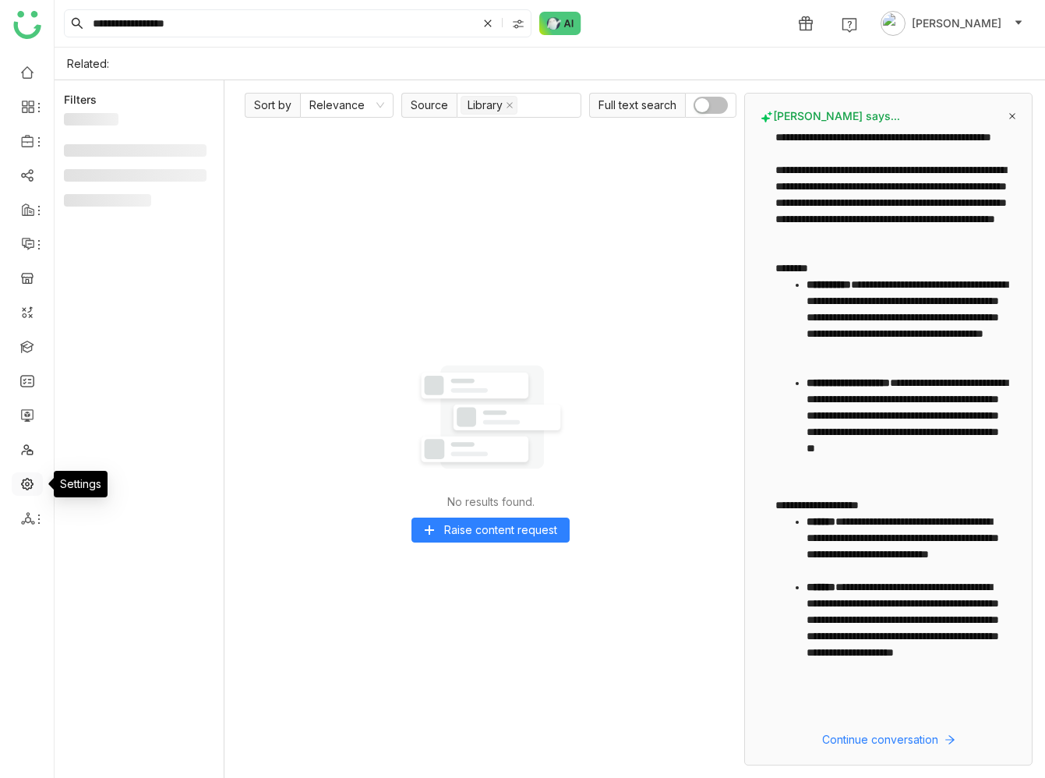
click at [27, 483] on link at bounding box center [27, 482] width 14 height 13
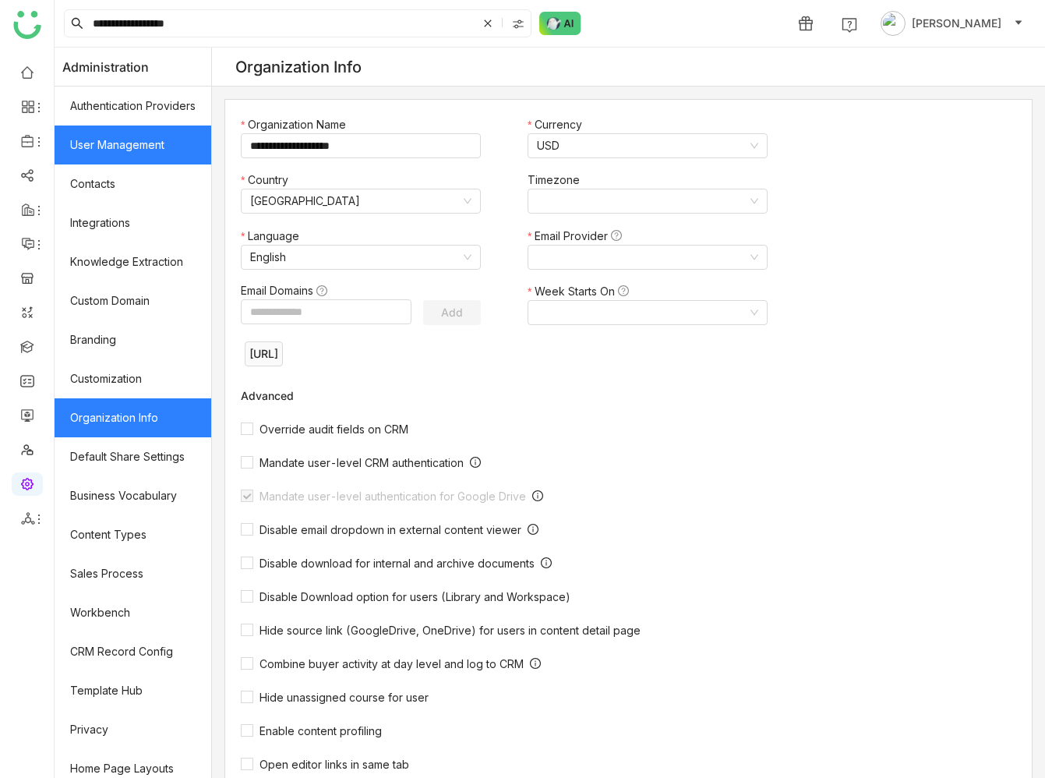
click at [116, 135] on link "User Management" at bounding box center [133, 145] width 157 height 39
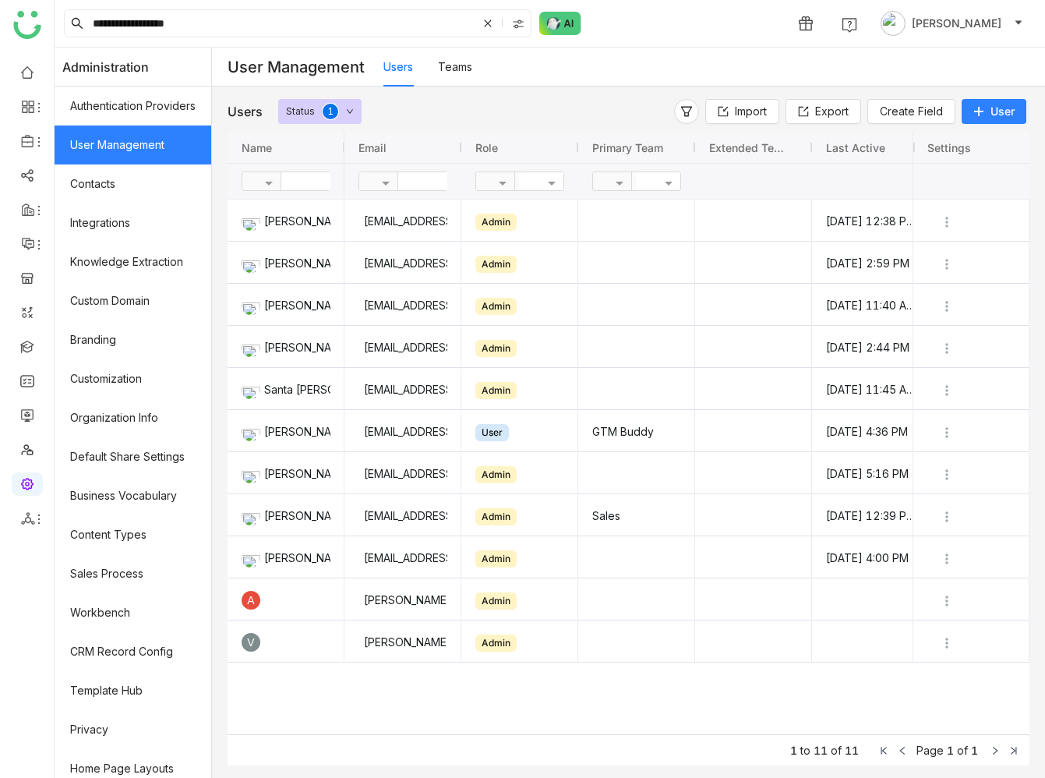
click at [455, 62] on link "Teams" at bounding box center [455, 66] width 34 height 13
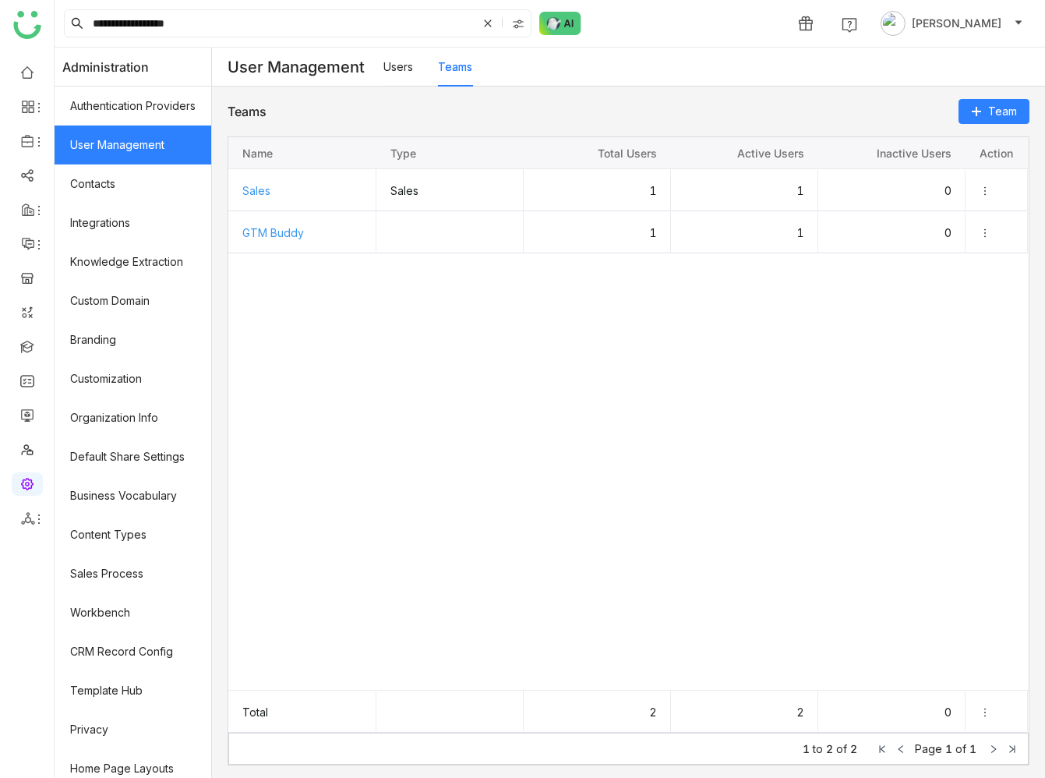
click at [423, 312] on div "Sales Sales 1 1 0 GTM Buddy 1 1 0" at bounding box center [628, 429] width 801 height 521
click at [982, 115] on icon at bounding box center [976, 111] width 11 height 11
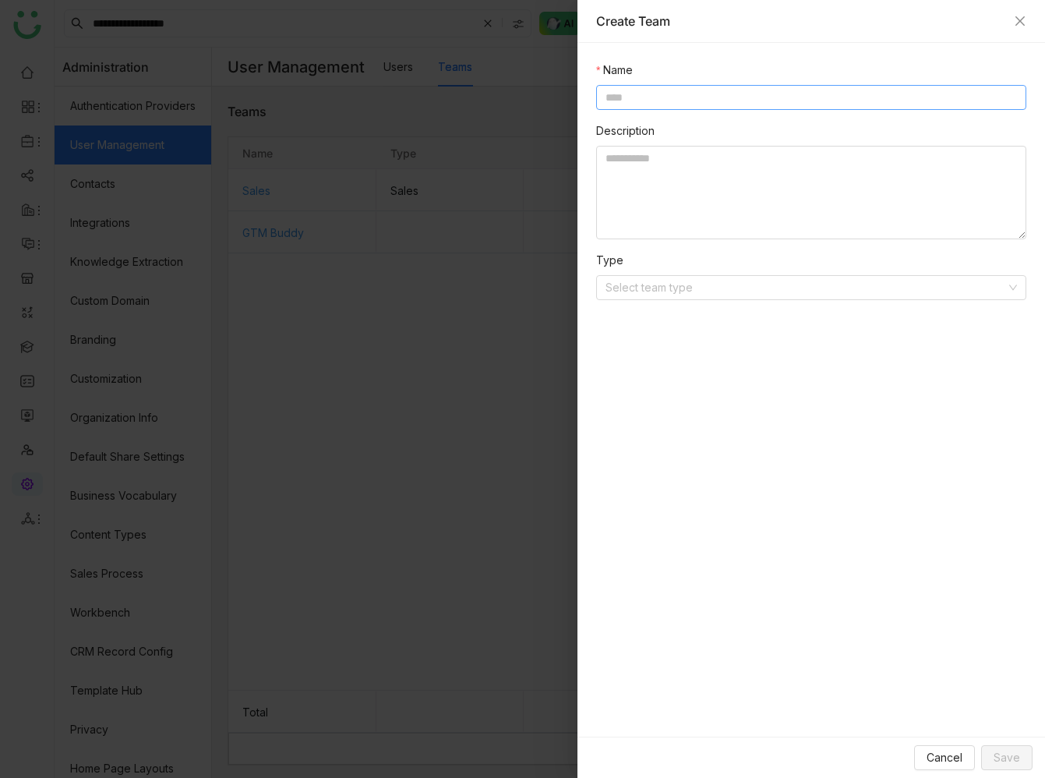
click at [639, 102] on input at bounding box center [811, 97] width 430 height 25
type input "**********"
click at [681, 297] on input at bounding box center [806, 287] width 401 height 23
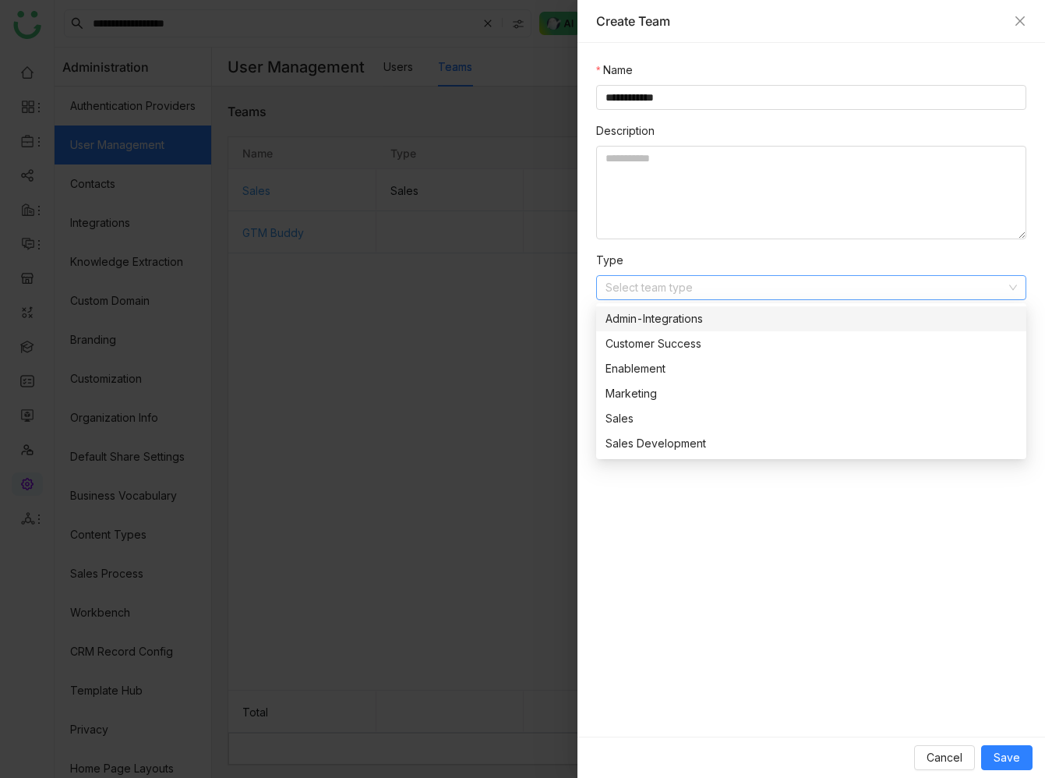
click at [711, 320] on div "Admin-Integrations" at bounding box center [812, 318] width 412 height 17
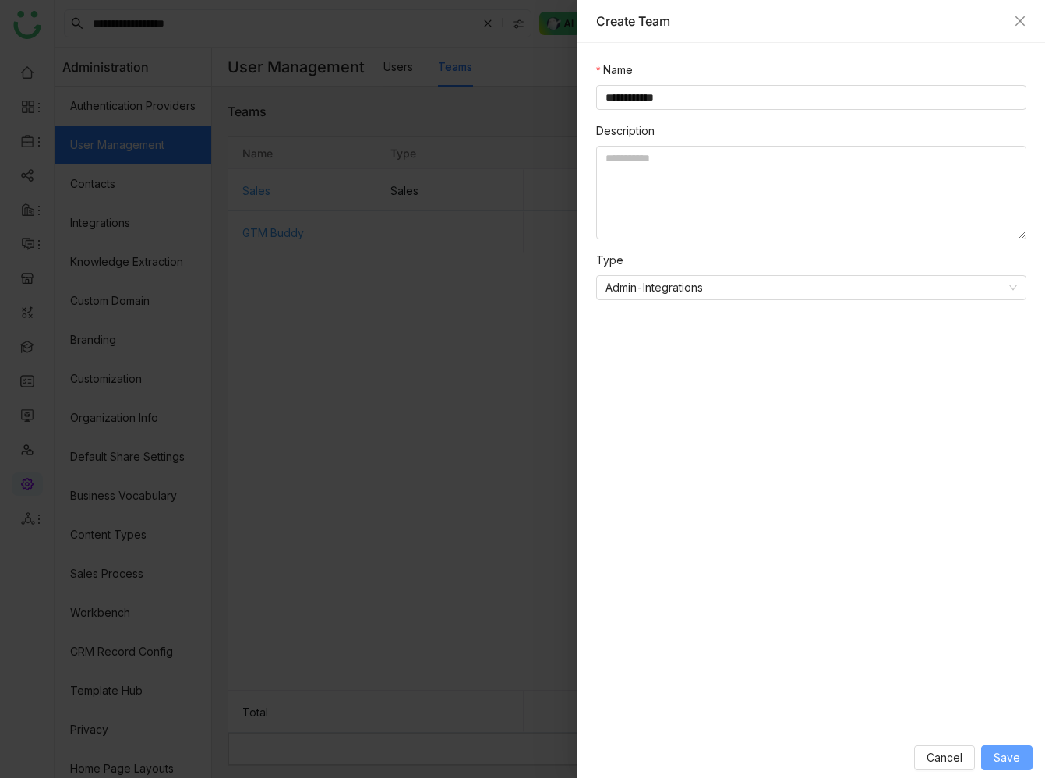
click at [1002, 759] on span "Save" at bounding box center [1007, 757] width 27 height 17
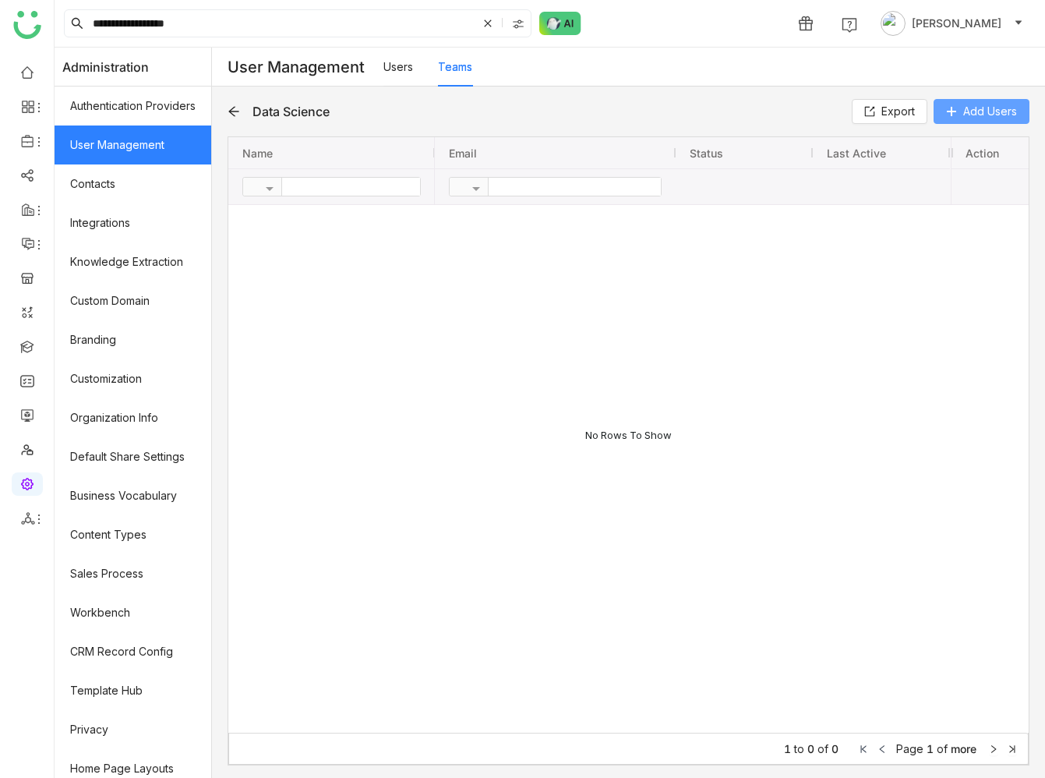
click at [980, 106] on span "Add Users" at bounding box center [991, 111] width 54 height 17
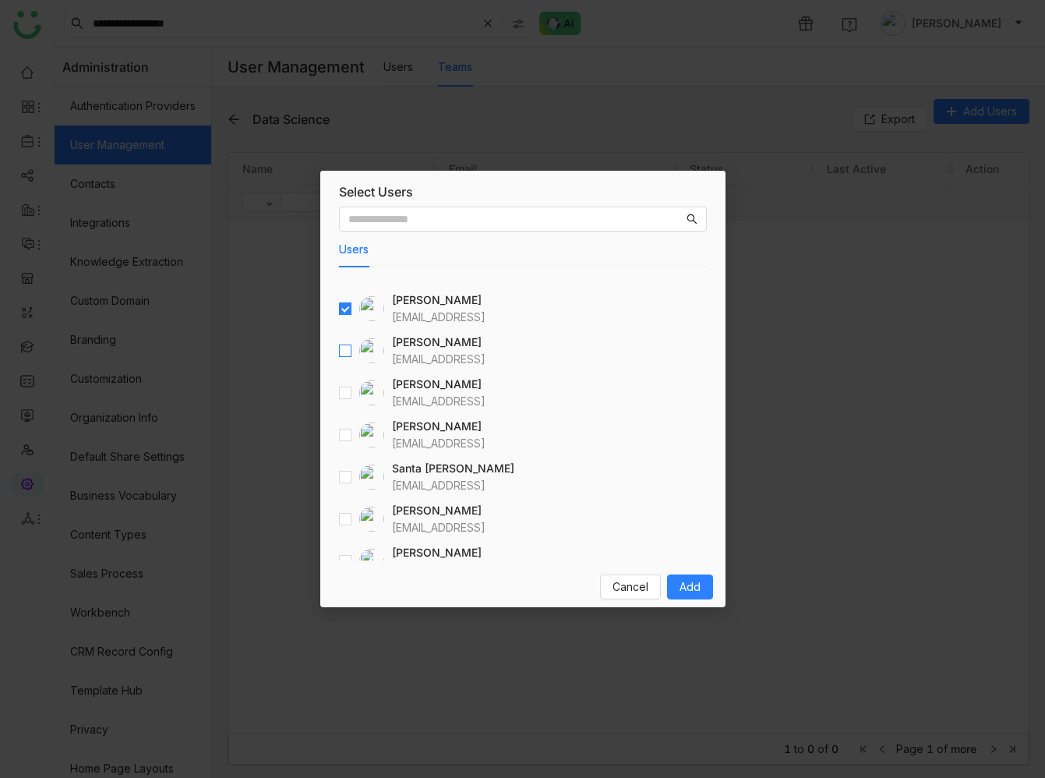
click at [346, 342] on label at bounding box center [345, 350] width 12 height 17
click at [346, 380] on div at bounding box center [361, 392] width 45 height 25
click at [346, 400] on label at bounding box center [345, 392] width 12 height 17
click at [342, 384] on label at bounding box center [345, 392] width 12 height 17
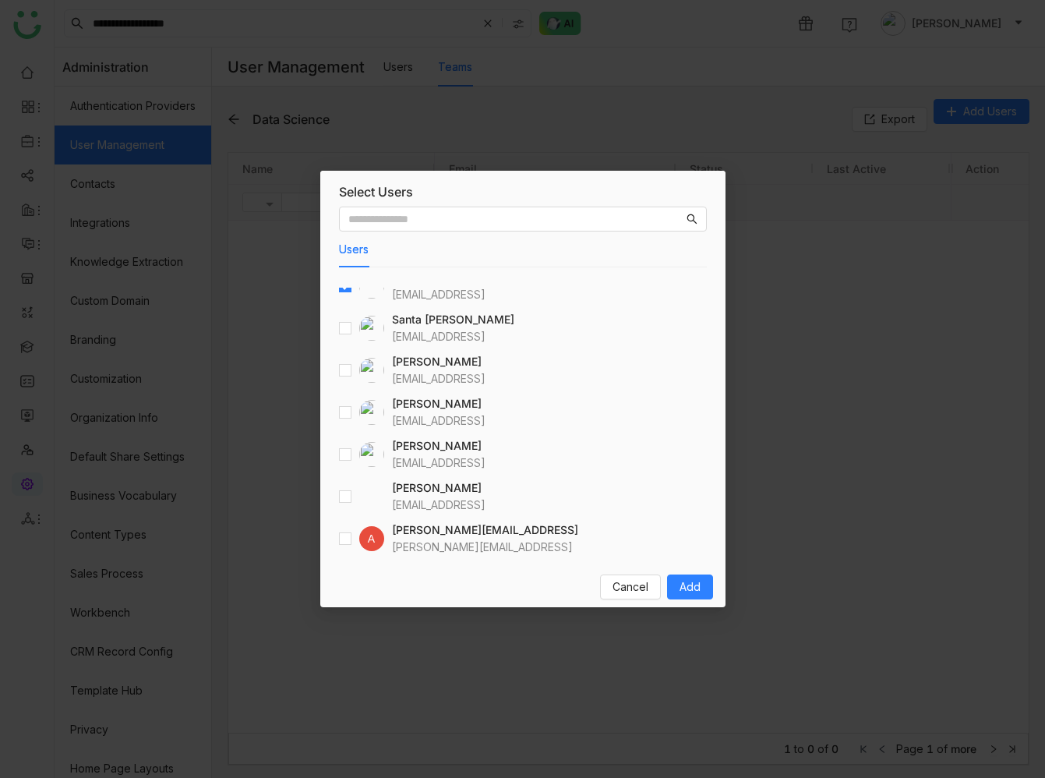
scroll to position [190, 0]
click at [691, 595] on span "Add" at bounding box center [690, 586] width 21 height 17
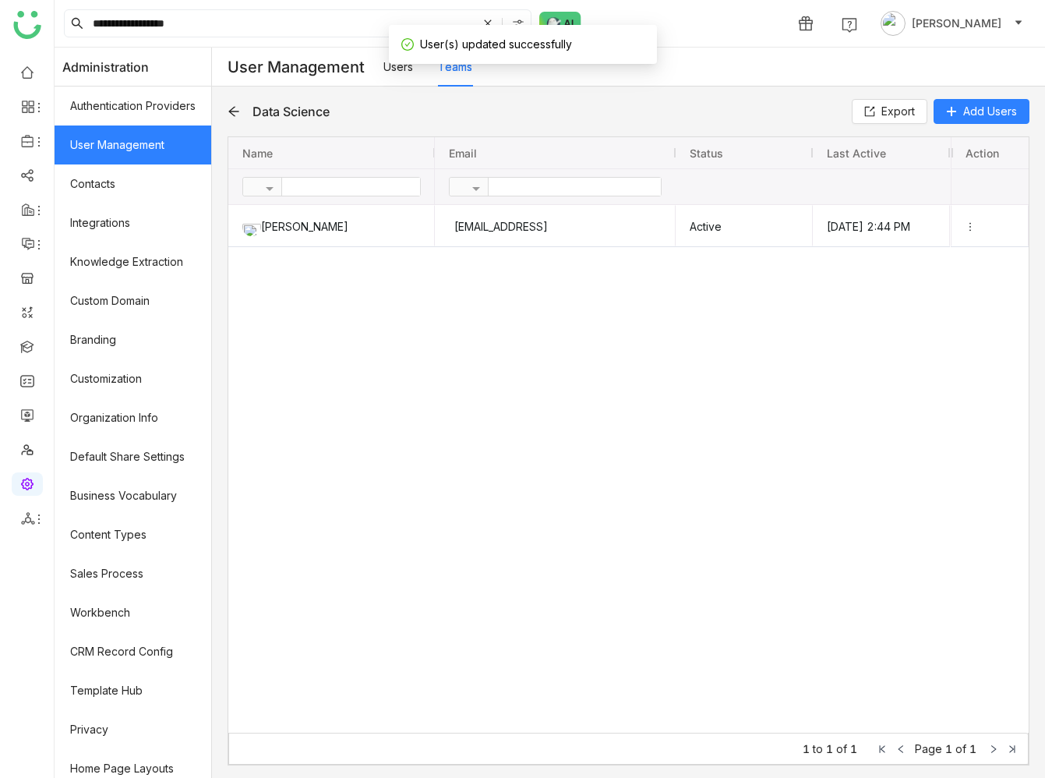
click at [229, 109] on icon at bounding box center [234, 111] width 12 height 12
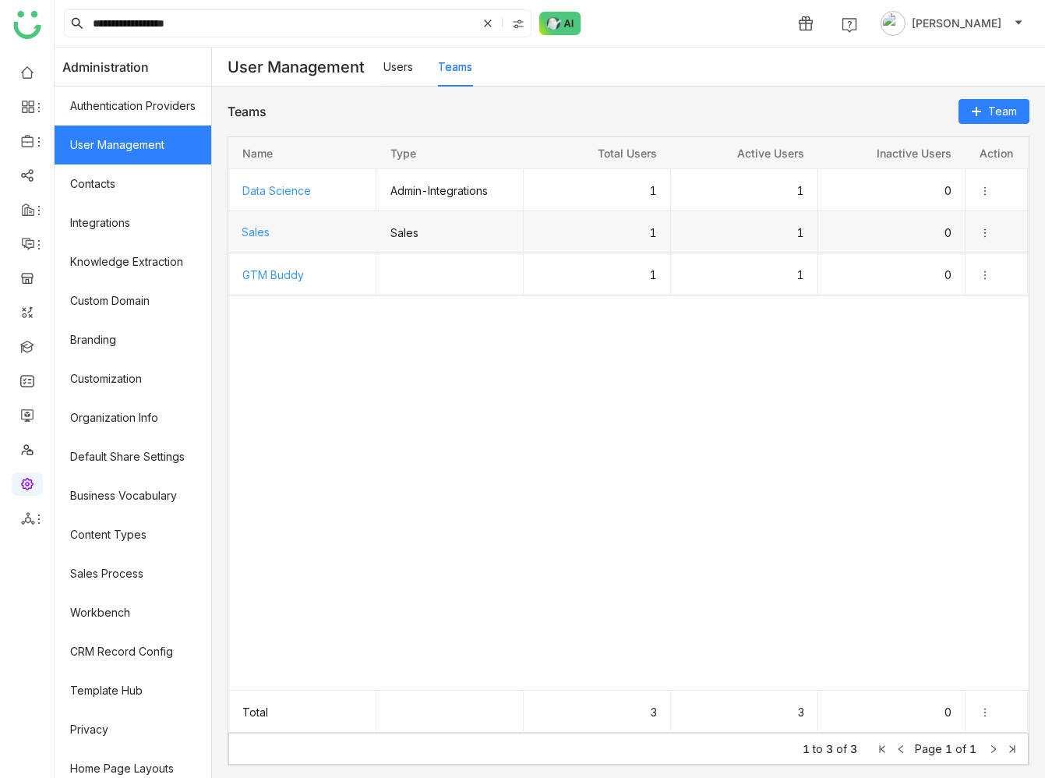
click at [263, 230] on span "Sales" at bounding box center [256, 231] width 28 height 13
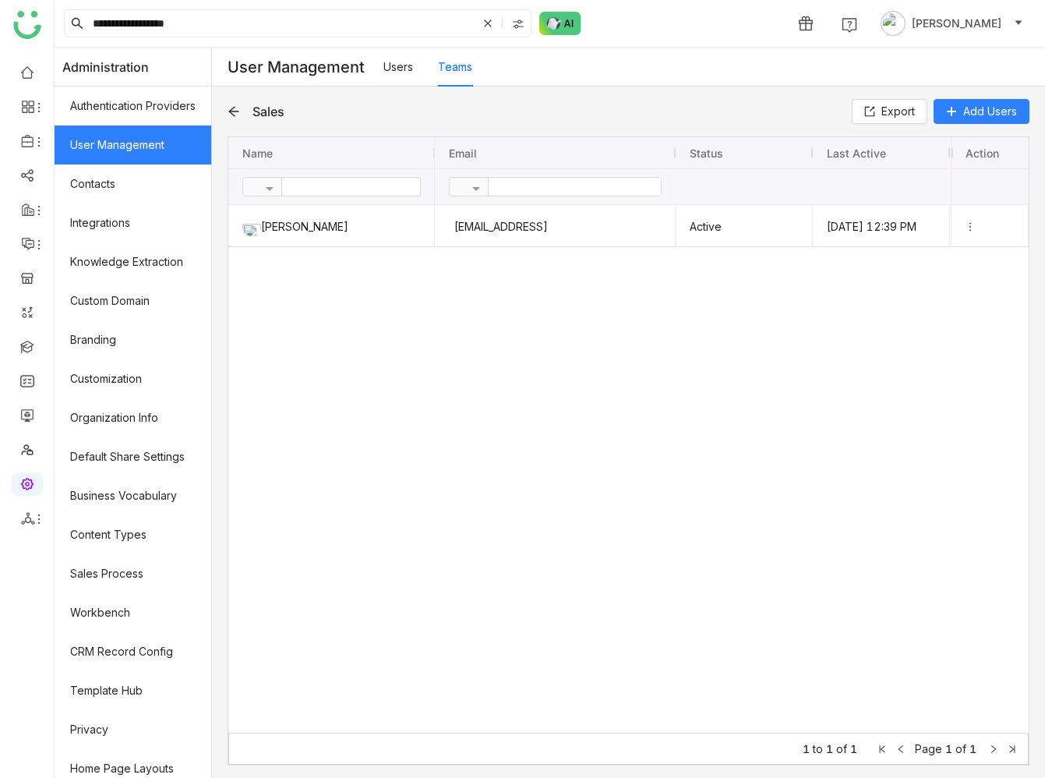
click at [235, 111] on icon at bounding box center [233, 112] width 10 height 10
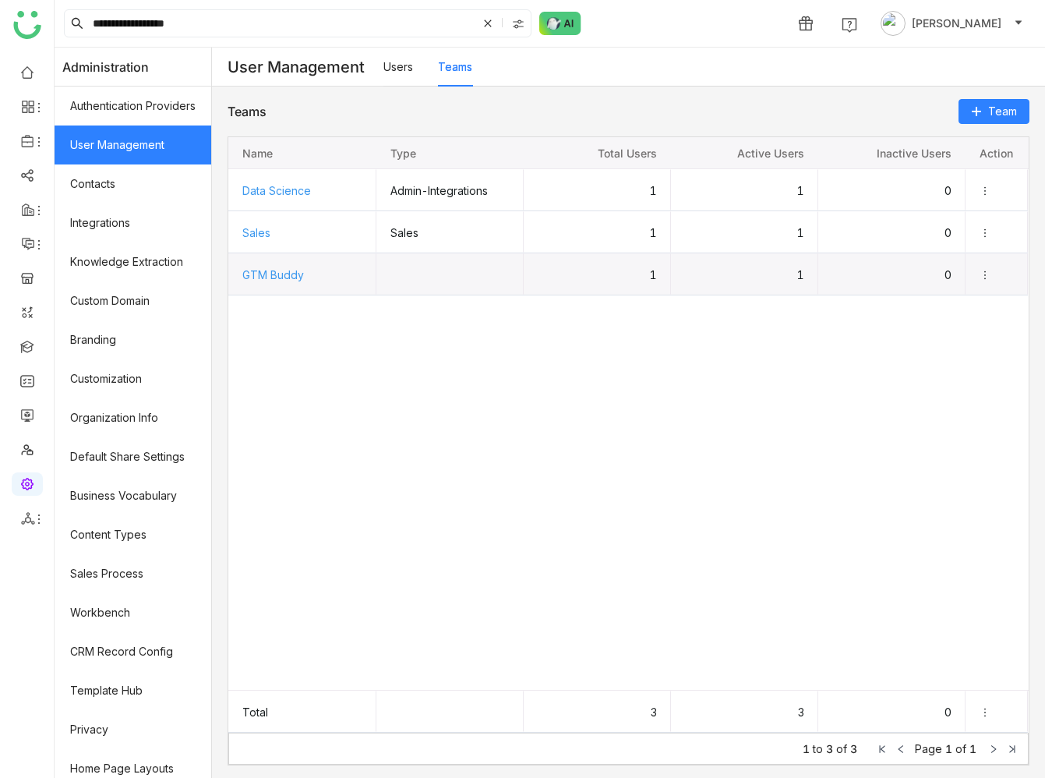
click at [267, 275] on span "GTM Buddy" at bounding box center [273, 274] width 62 height 13
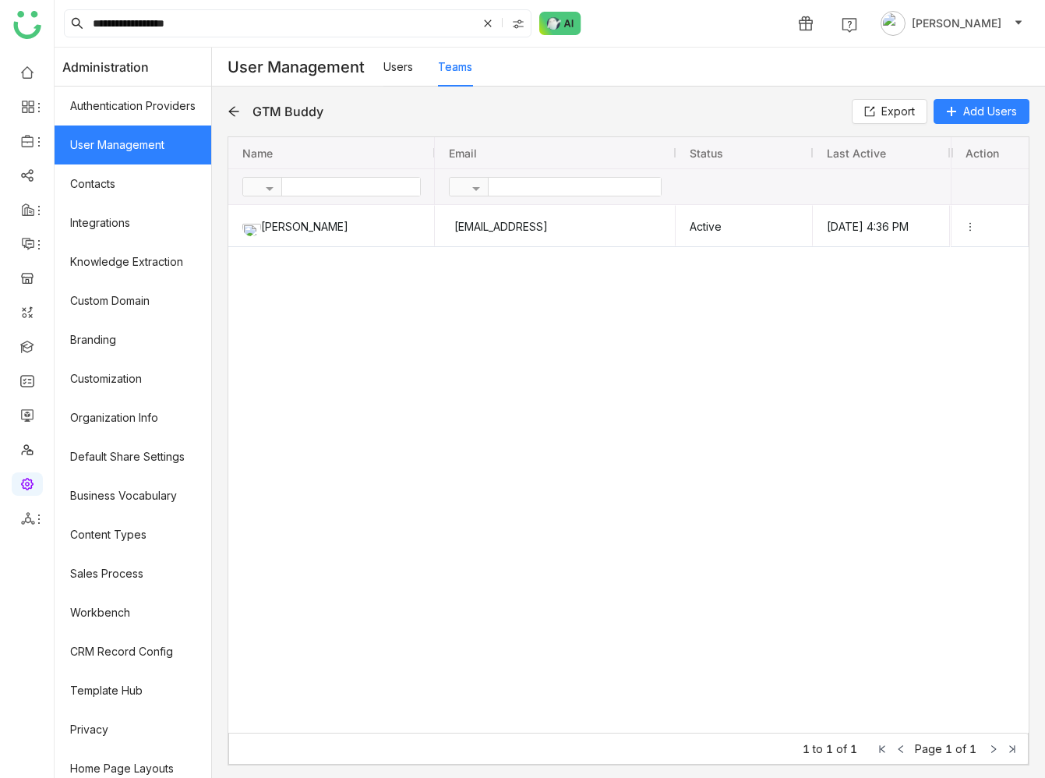
click at [236, 111] on icon at bounding box center [233, 112] width 10 height 10
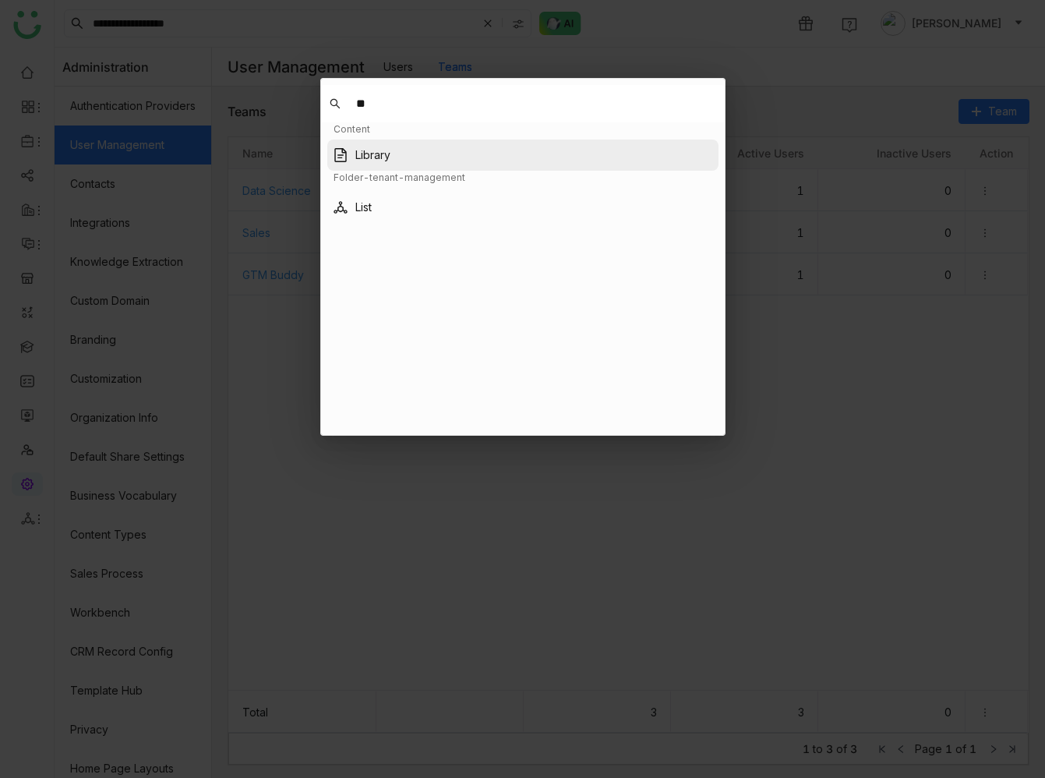
type input "**"
click at [863, 604] on nz-modal-container "** Home Home Analytics Dashboard Reports Content FAQs Template Library Shares S…" at bounding box center [522, 389] width 1045 height 778
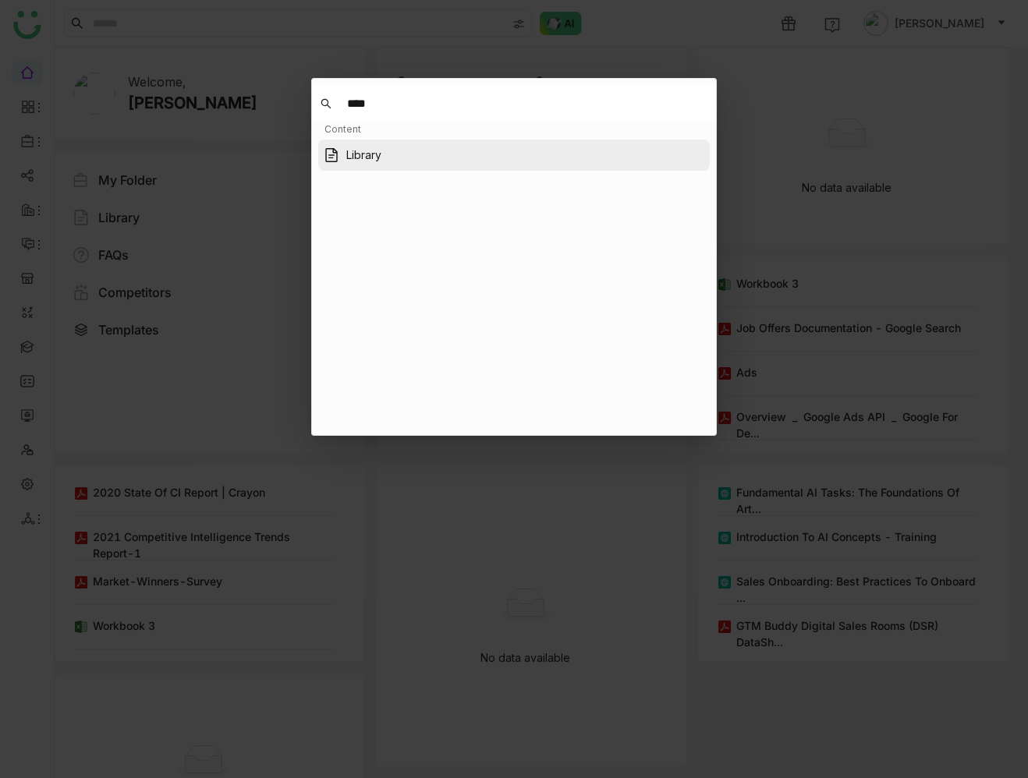
type input "****"
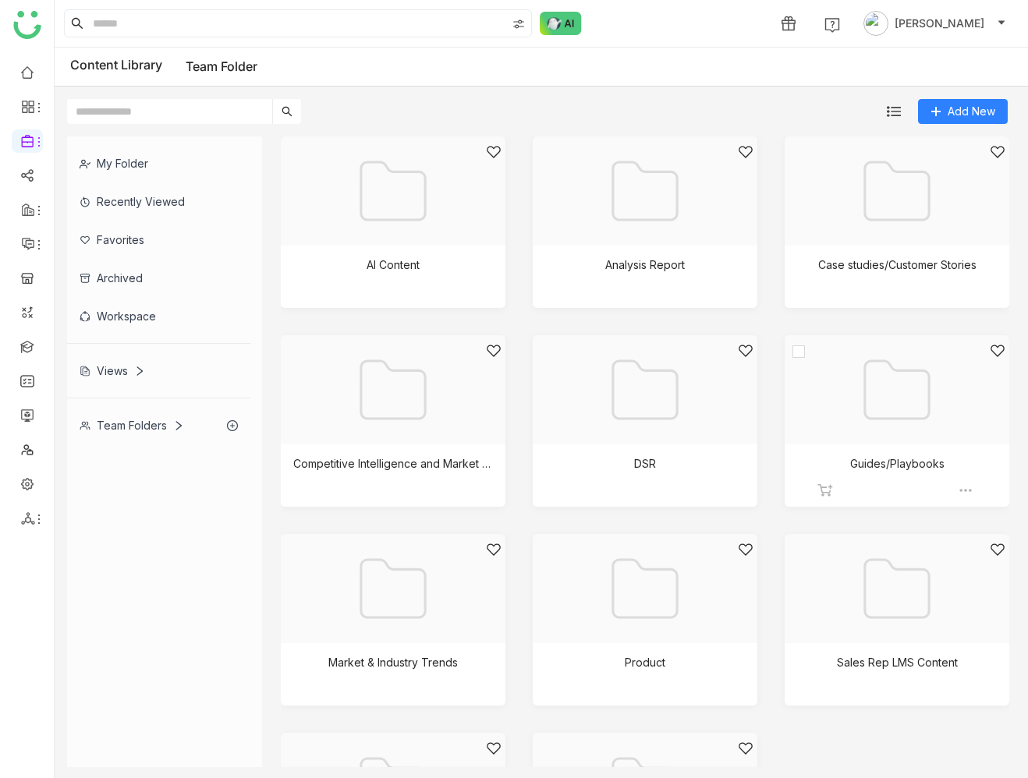
scroll to position [161, 0]
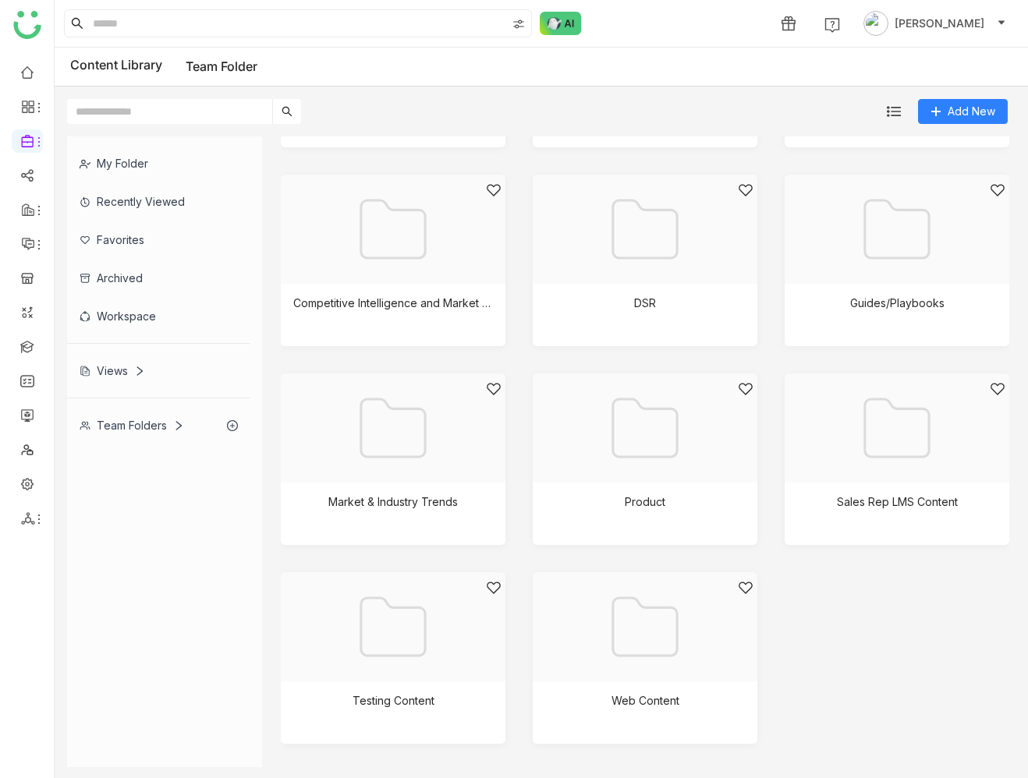
click at [830, 640] on div "AI Content Analysis Report Case studies/Customer Stories Competitive Intelligen…" at bounding box center [645, 371] width 728 height 791
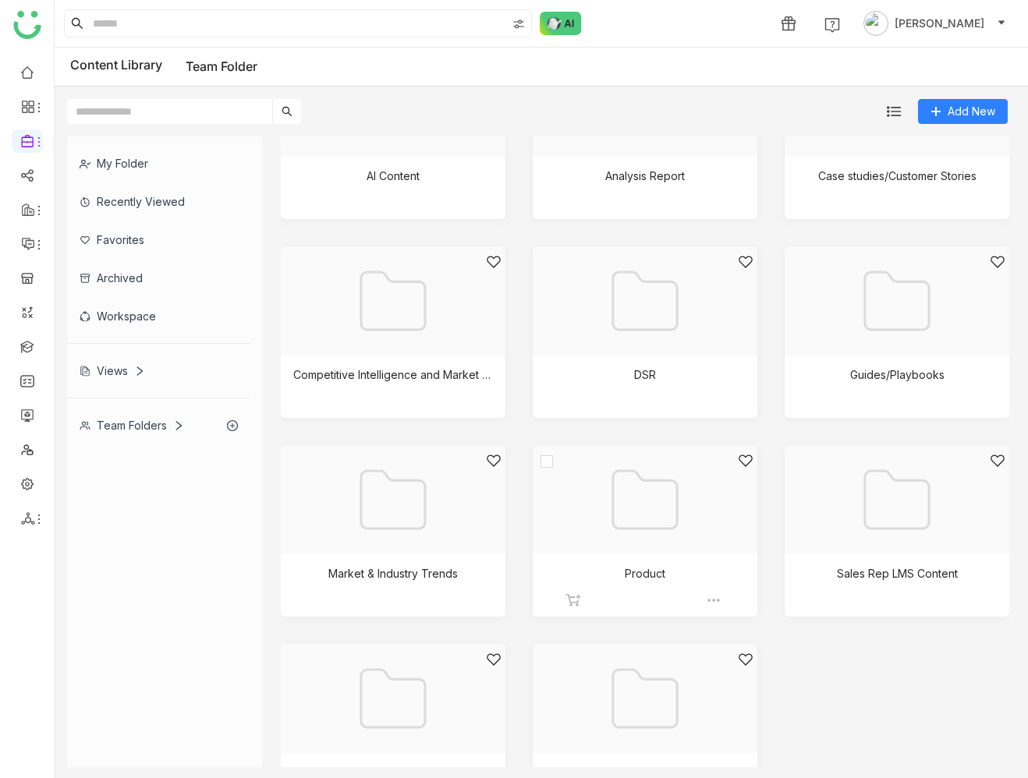
scroll to position [0, 0]
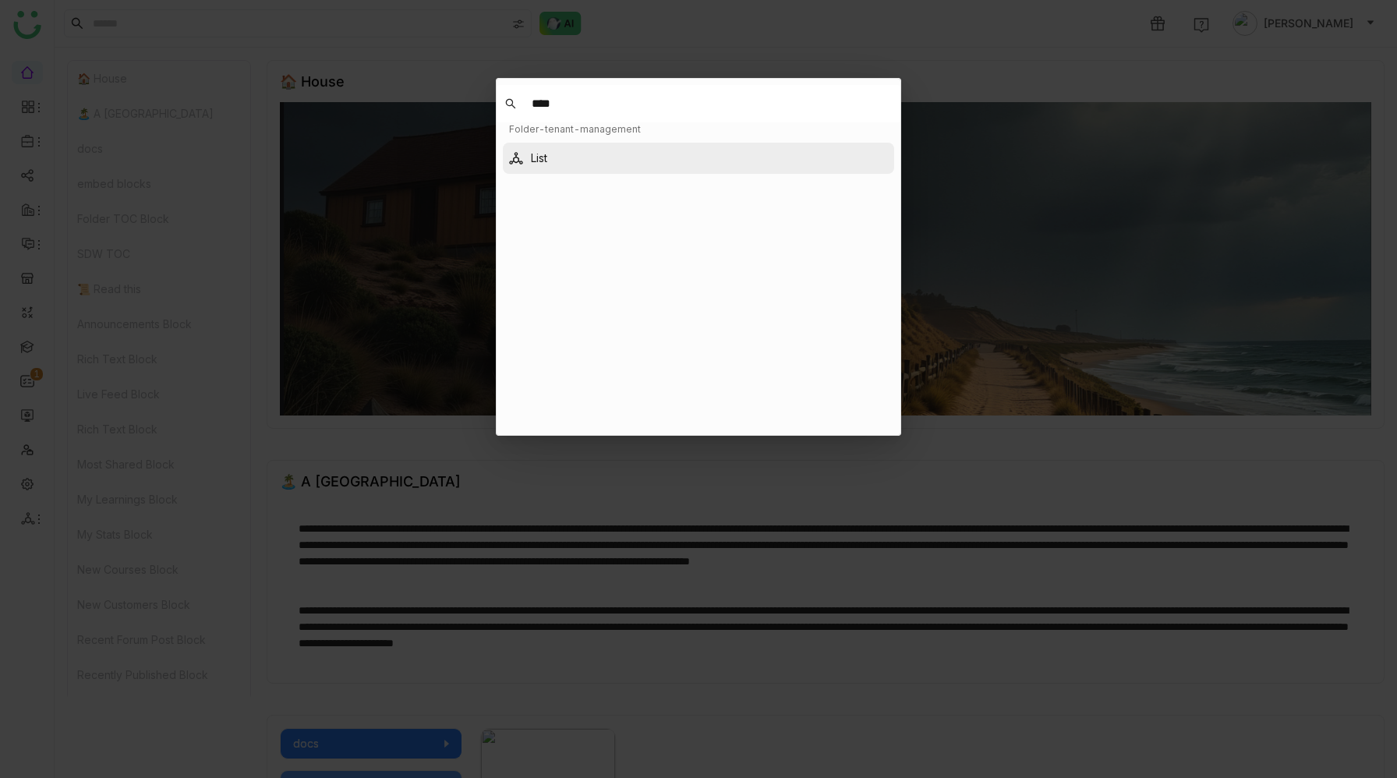
type input "****"
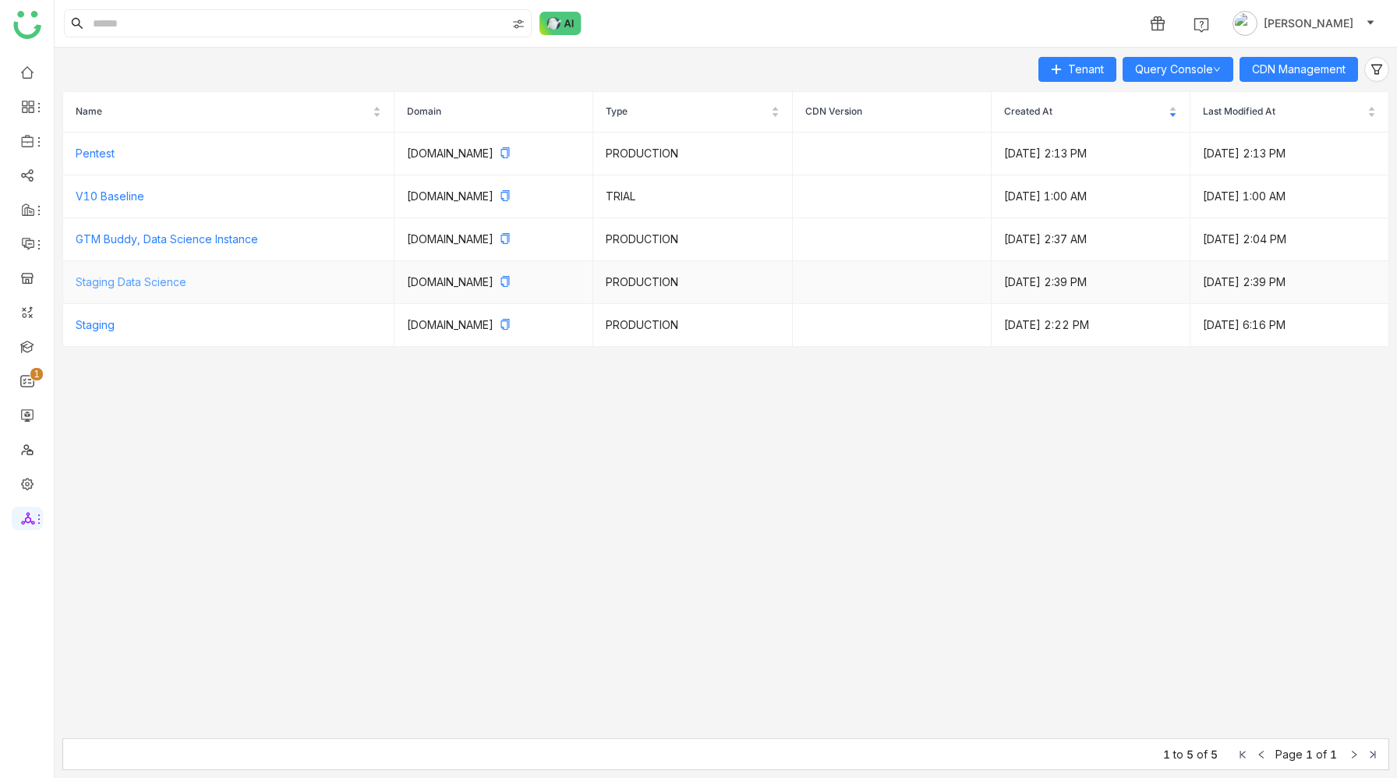
click at [159, 283] on link "Staging Data Science" at bounding box center [131, 281] width 111 height 13
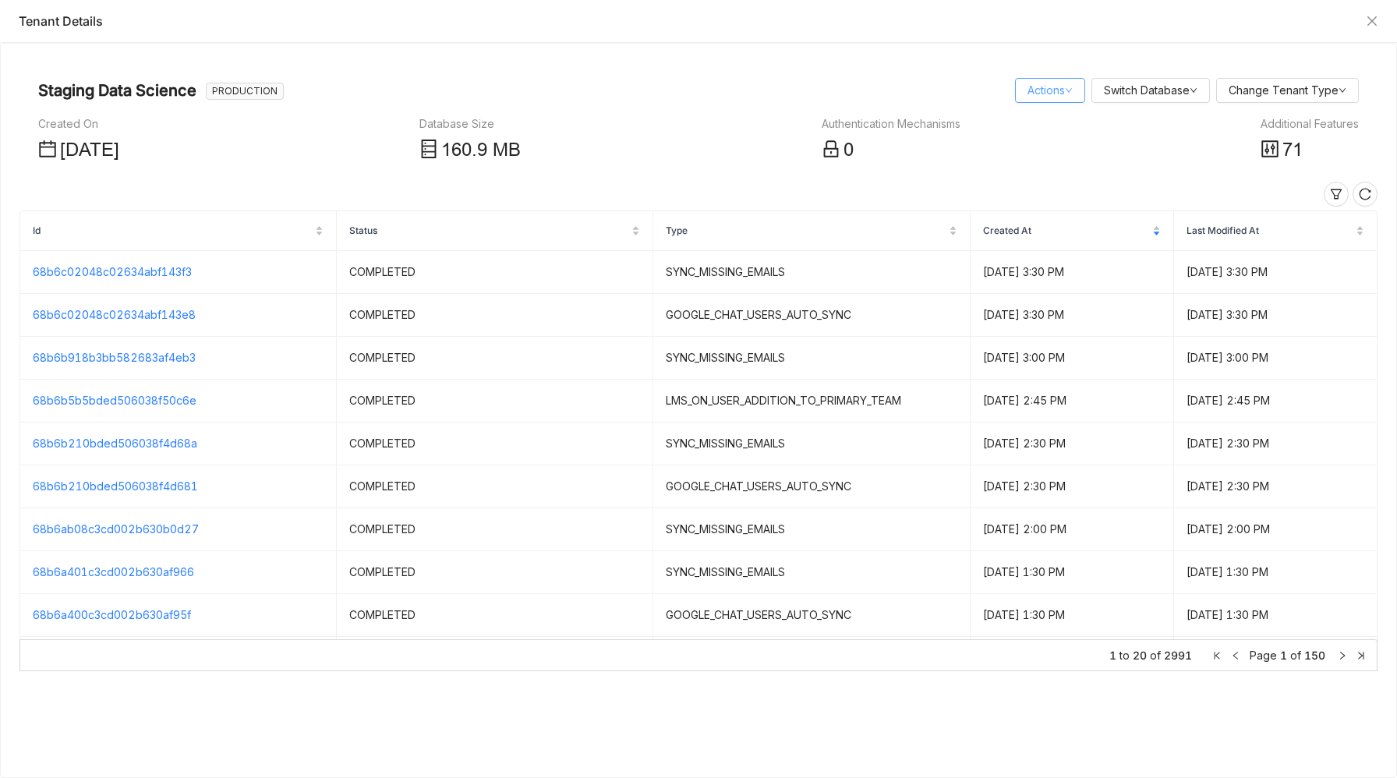
click at [1051, 94] on link "Actions" at bounding box center [1050, 89] width 45 height 13
click at [1065, 144] on link "Query Console" at bounding box center [1072, 146] width 89 height 13
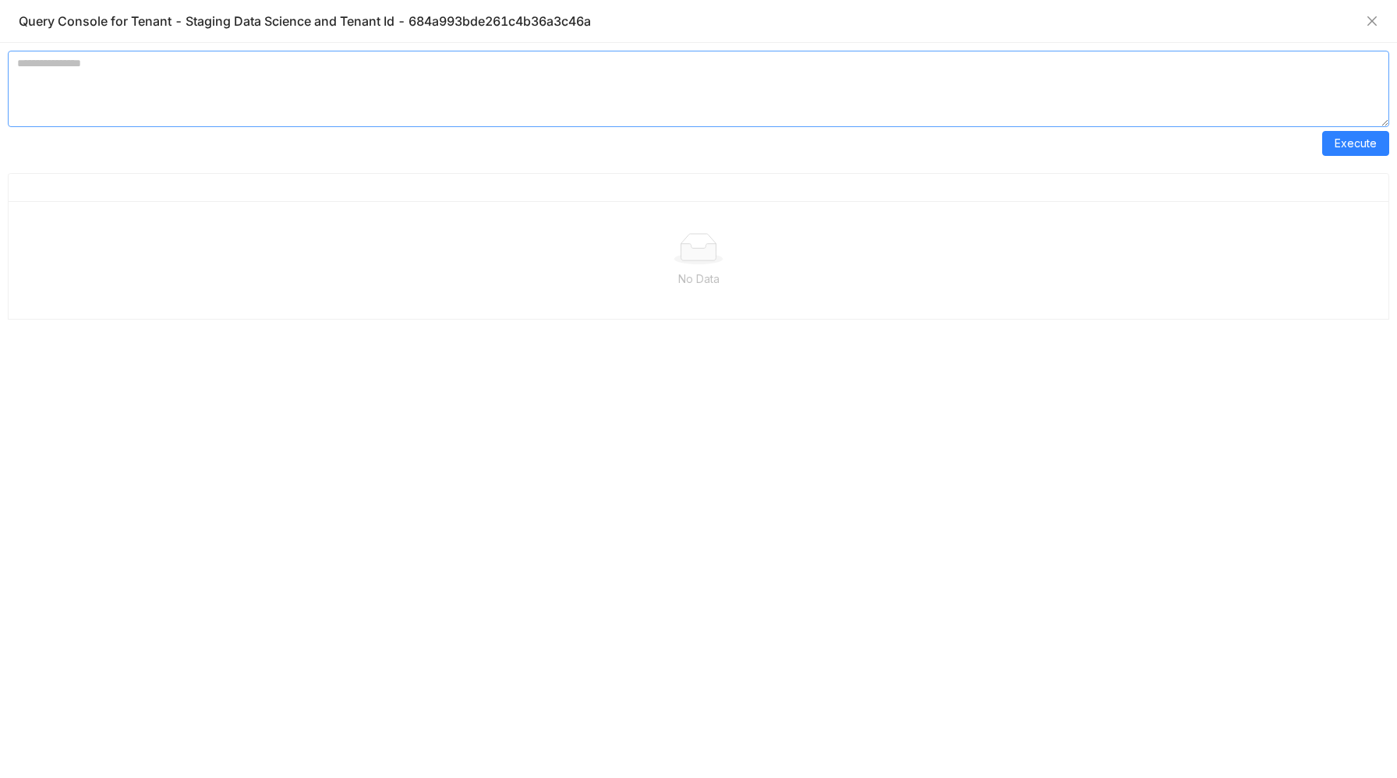
click at [444, 90] on textarea at bounding box center [698, 89] width 1381 height 76
click at [1343, 140] on span "Execute" at bounding box center [1356, 143] width 42 height 17
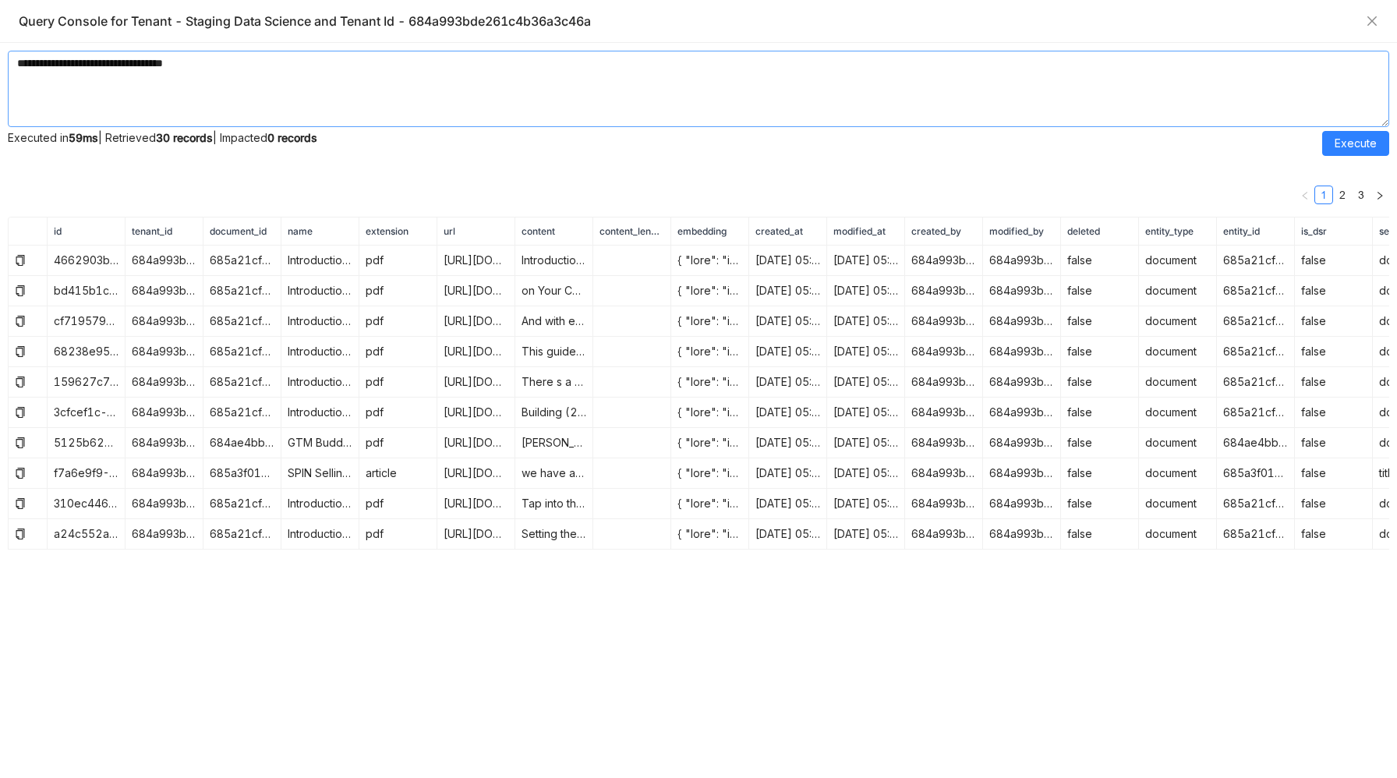
click at [204, 65] on textarea "**********" at bounding box center [698, 89] width 1381 height 76
click at [1343, 143] on span "Execute" at bounding box center [1356, 143] width 42 height 17
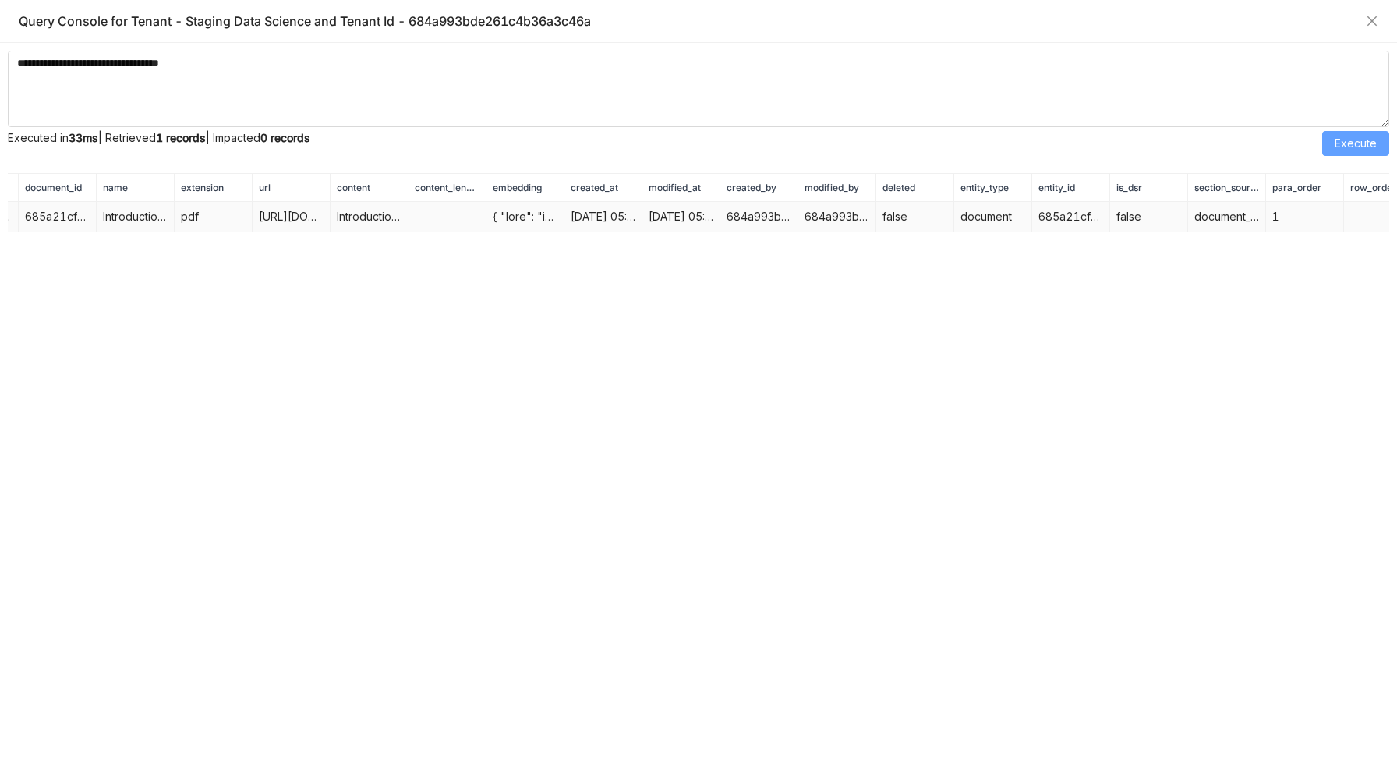
scroll to position [0, 187]
click at [58, 64] on textarea "**********" at bounding box center [698, 89] width 1381 height 76
paste textarea "**********"
click at [1339, 140] on span "Execute" at bounding box center [1356, 143] width 42 height 17
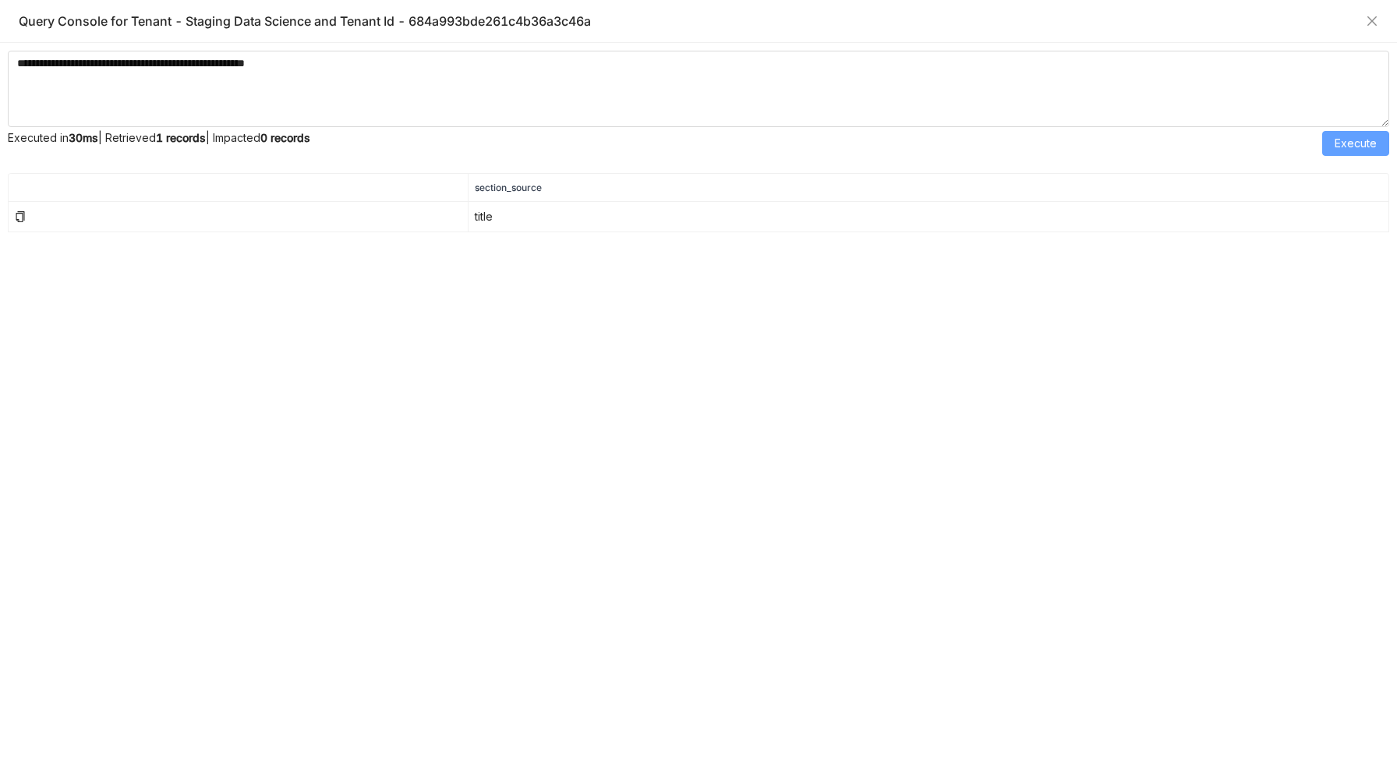
scroll to position [0, 0]
click at [313, 62] on textarea "**********" at bounding box center [698, 89] width 1381 height 76
click at [1374, 145] on span "Execute" at bounding box center [1356, 143] width 42 height 17
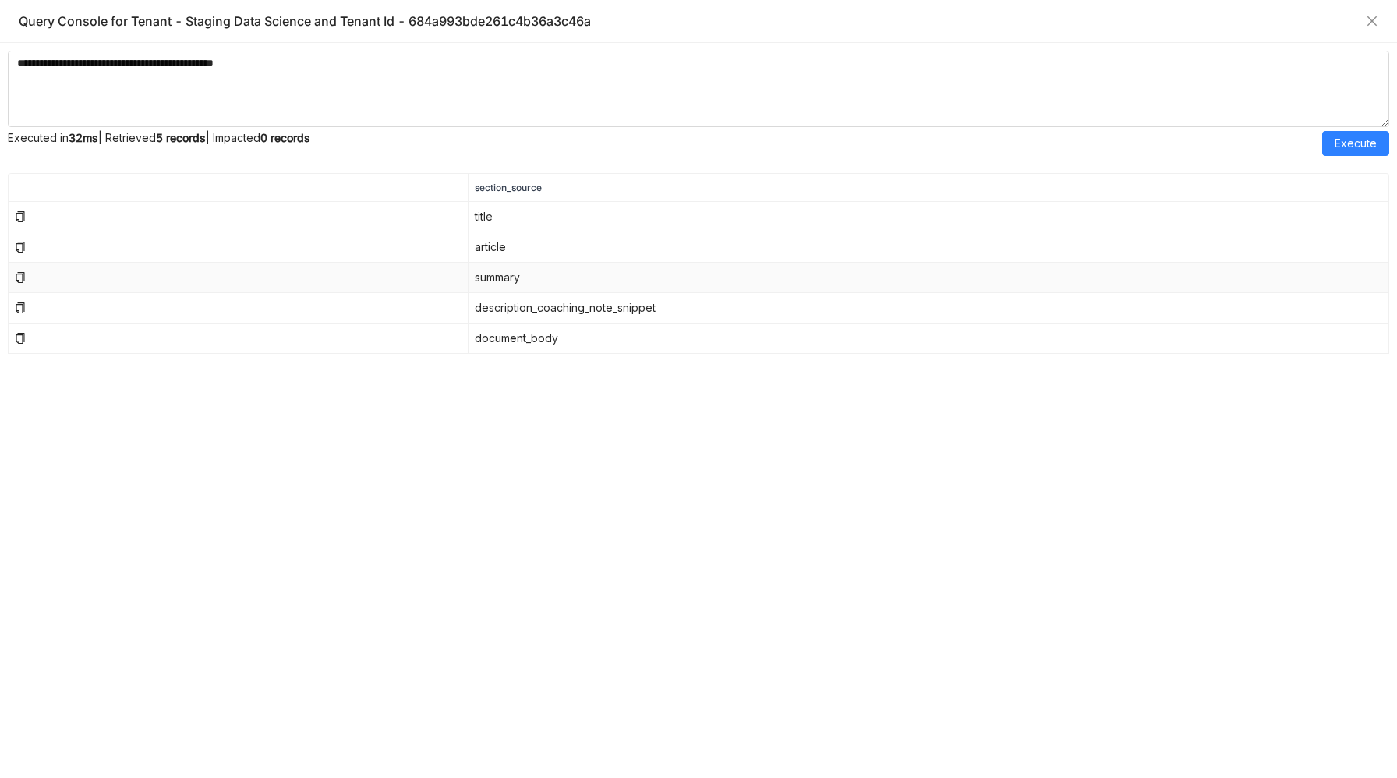
click at [502, 278] on td "summary" at bounding box center [929, 278] width 921 height 30
copy td "summary"
click at [279, 63] on textarea "**********" at bounding box center [698, 89] width 1381 height 76
drag, startPoint x: 52, startPoint y: 67, endPoint x: 168, endPoint y: 62, distance: 116.3
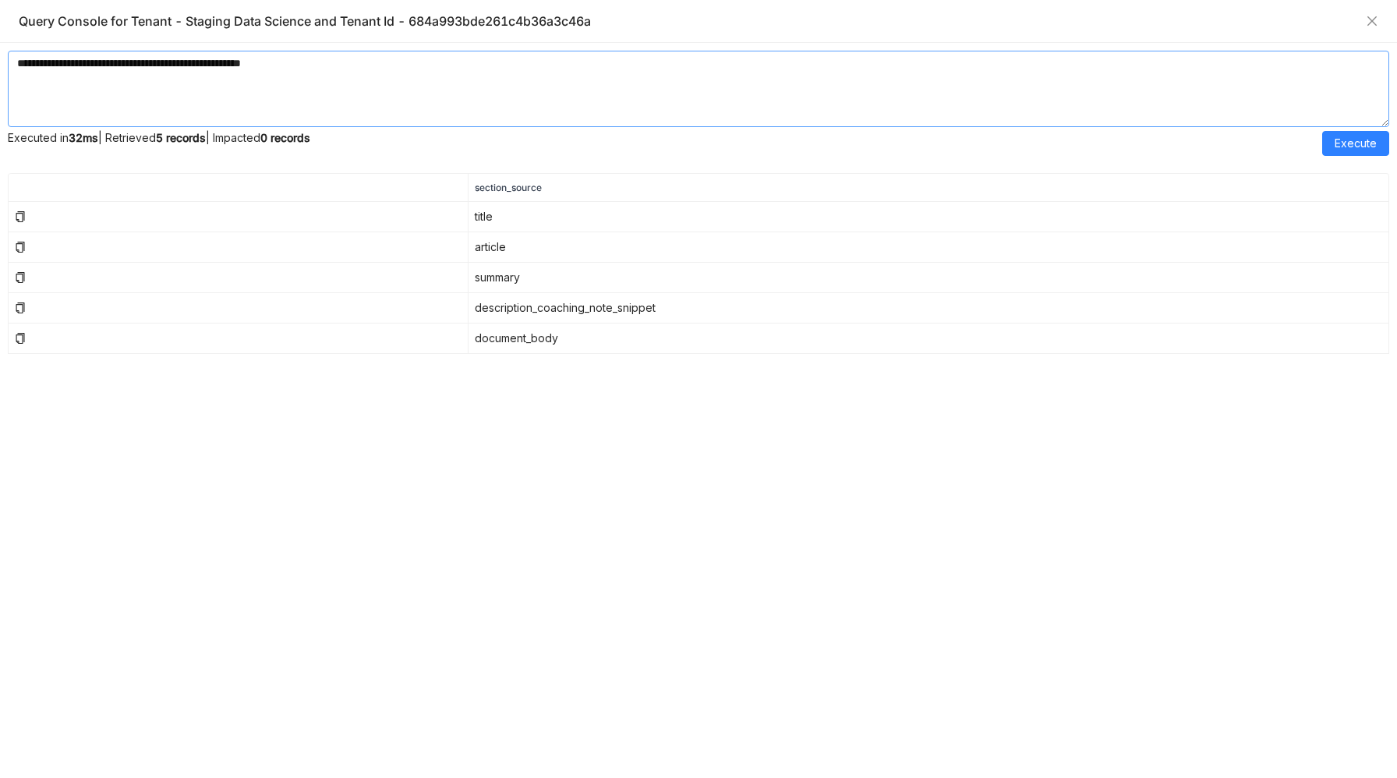
click at [168, 62] on textarea "**********" at bounding box center [698, 89] width 1381 height 76
click at [203, 61] on textarea "**********" at bounding box center [698, 89] width 1381 height 76
paste textarea "*******"
click at [1340, 143] on span "Execute" at bounding box center [1356, 143] width 42 height 17
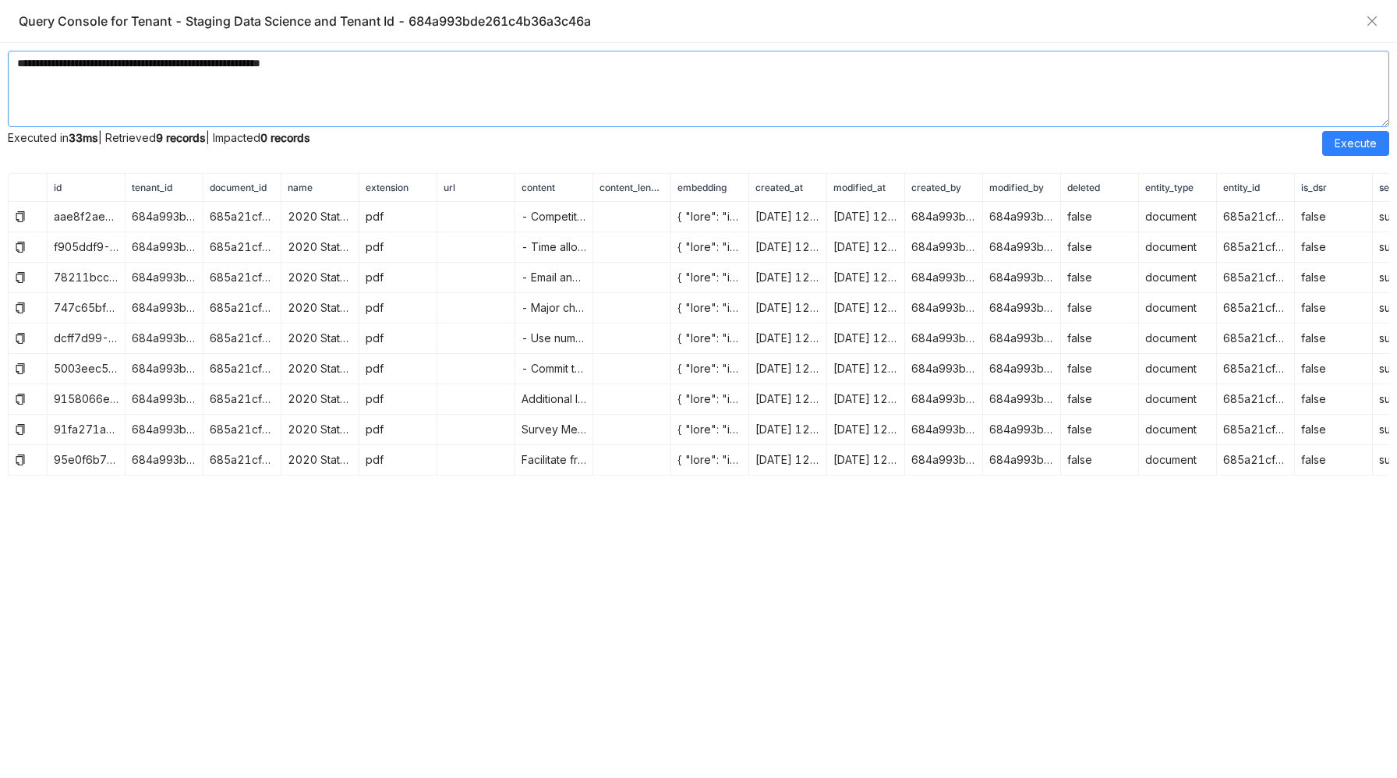
click at [56, 63] on textarea "**********" at bounding box center [698, 89] width 1381 height 76
click at [456, 65] on textarea "**********" at bounding box center [698, 89] width 1381 height 76
click at [1357, 143] on span "Execute" at bounding box center [1356, 143] width 42 height 17
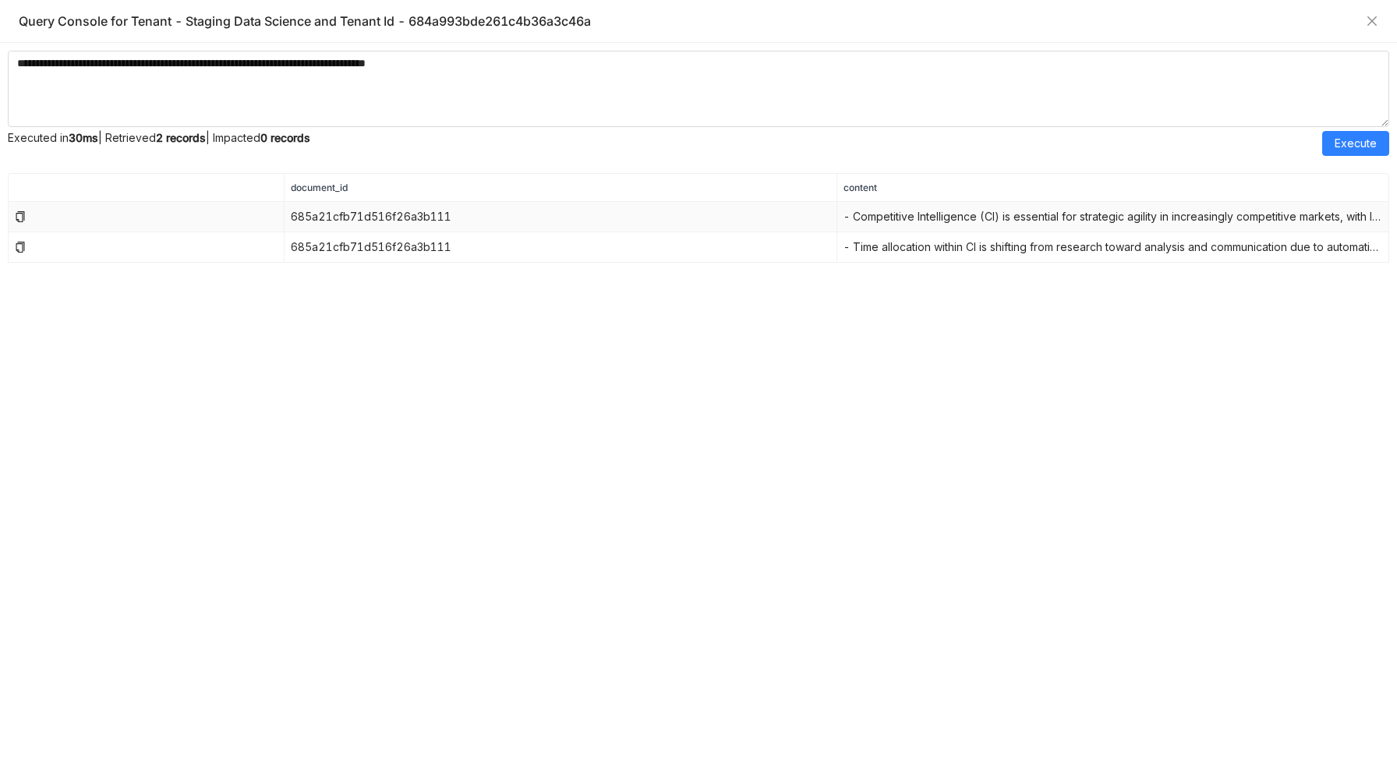
click at [979, 220] on td "- Competitive Intelligence (CI) is essential for strategic agility in increasin…" at bounding box center [1113, 217] width 552 height 30
click at [490, 64] on textarea "**********" at bounding box center [698, 89] width 1381 height 76
type textarea "**********"
click at [1372, 136] on span "Execute" at bounding box center [1356, 143] width 42 height 17
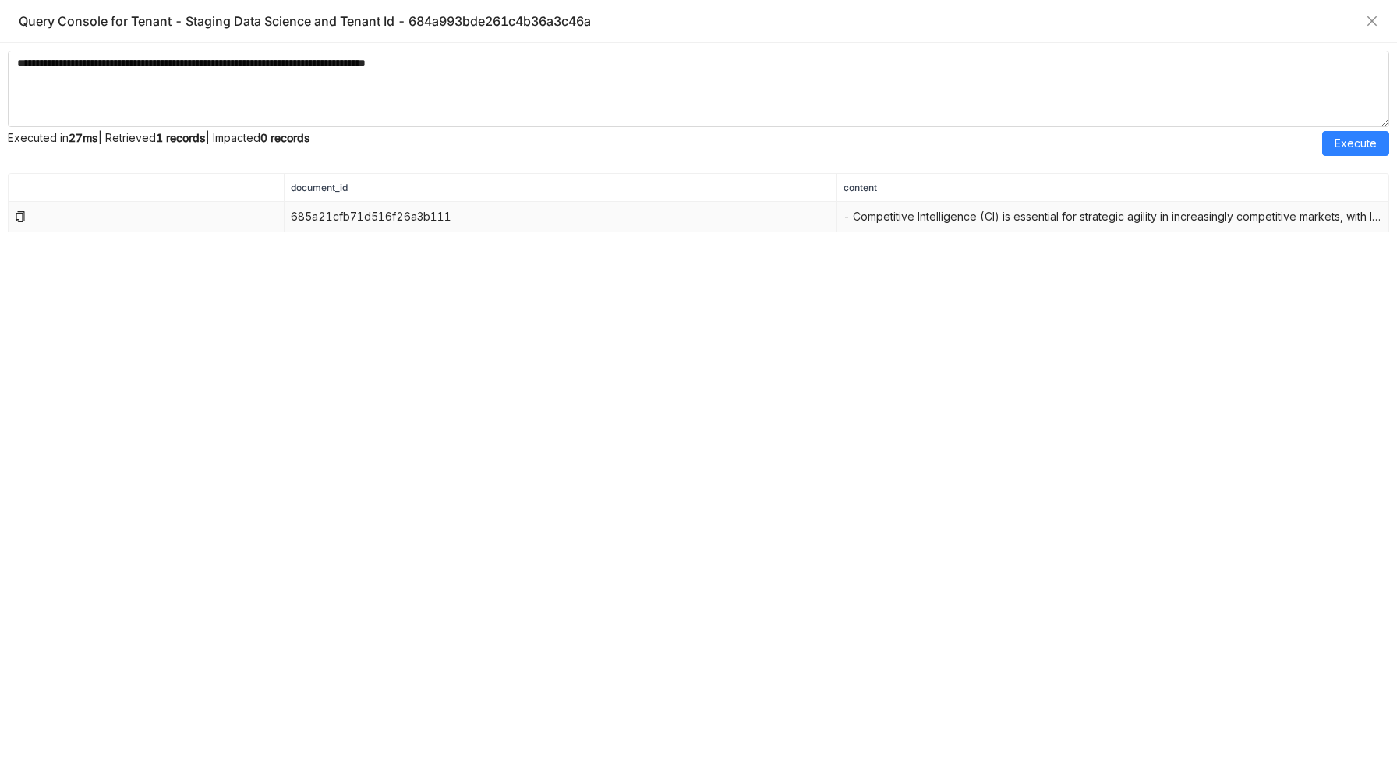
click at [1265, 223] on td "- Competitive Intelligence (CI) is essential for strategic agility in increasin…" at bounding box center [1113, 217] width 552 height 30
click at [1265, 222] on td "- Competitive Intelligence (CI) is essential for strategic agility in increasin…" at bounding box center [1113, 217] width 552 height 30
click at [1212, 300] on nz-table "document_id content 685a21cfb71d516f26a3b111 - Competitive Intelligence (CI) is…" at bounding box center [698, 471] width 1381 height 597
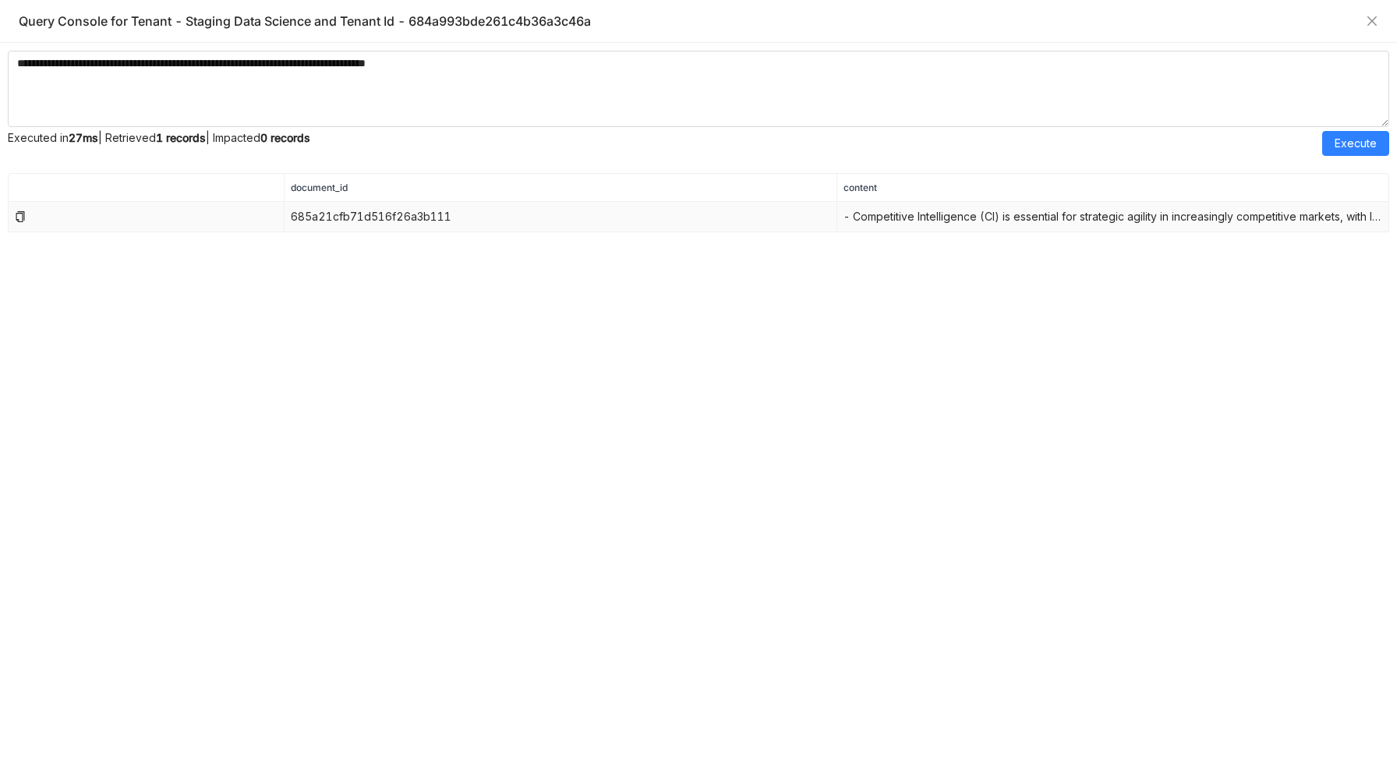
click at [23, 213] on icon at bounding box center [20, 216] width 11 height 11
click at [518, 68] on textarea "**********" at bounding box center [698, 89] width 1381 height 76
click at [509, 69] on textarea "**********" at bounding box center [698, 89] width 1381 height 76
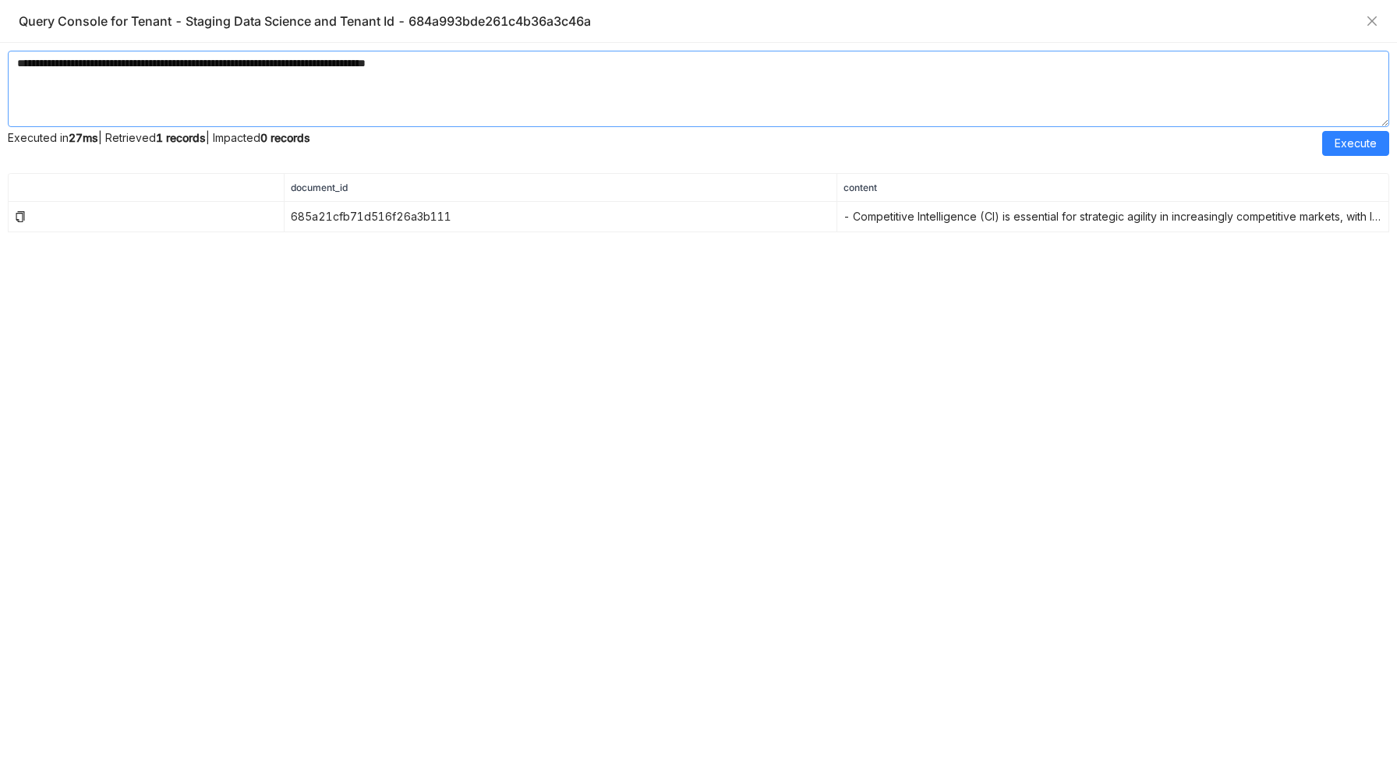
click at [509, 69] on textarea "**********" at bounding box center [698, 89] width 1381 height 76
type textarea "**********"
click at [1336, 147] on span "Execute" at bounding box center [1356, 143] width 42 height 17
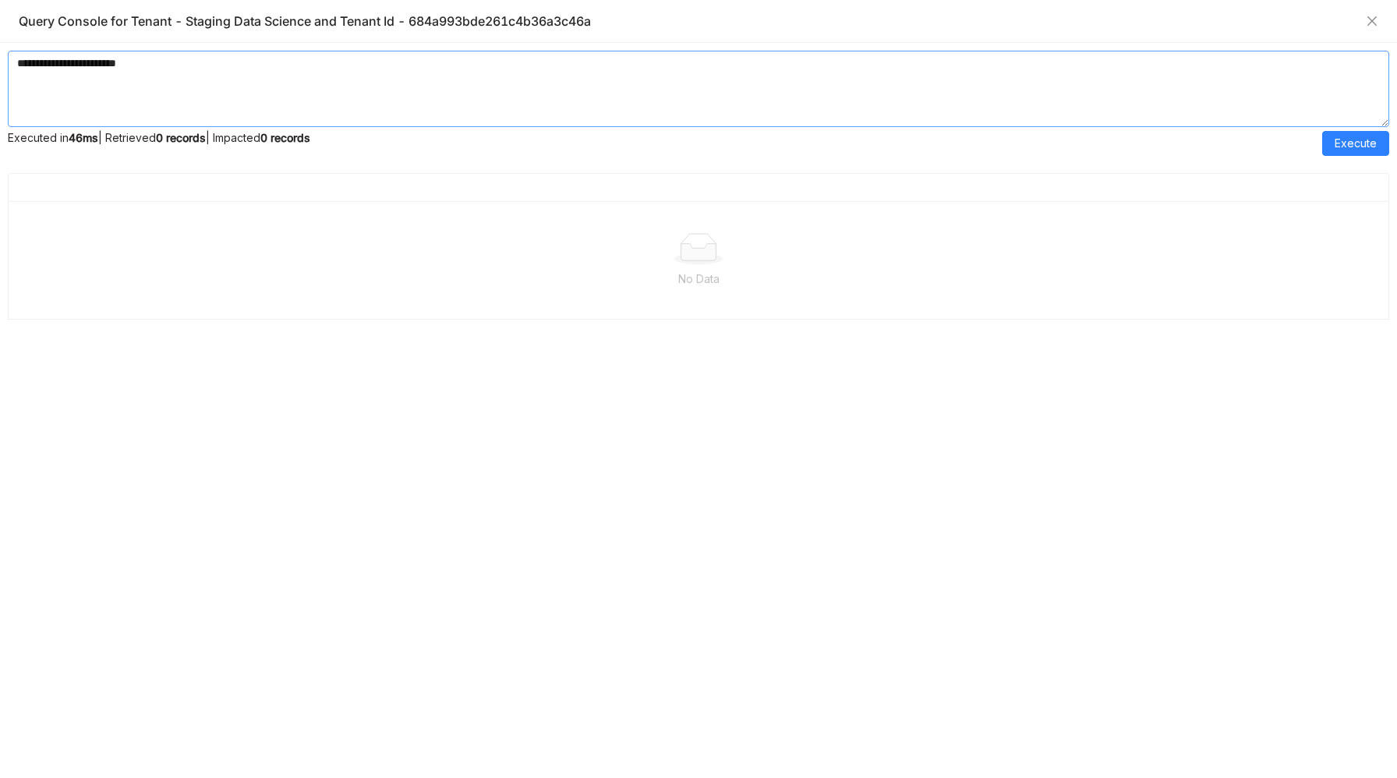
click at [282, 72] on textarea "**********" at bounding box center [698, 89] width 1381 height 76
click at [124, 63] on textarea "**********" at bounding box center [698, 89] width 1381 height 76
click at [1340, 140] on span "Execute" at bounding box center [1356, 143] width 42 height 17
